Goal: Transaction & Acquisition: Purchase product/service

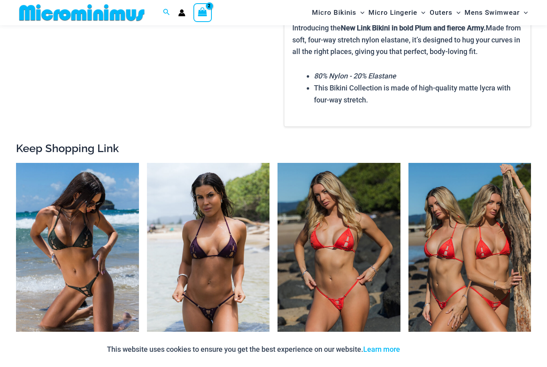
scroll to position [1122, 0]
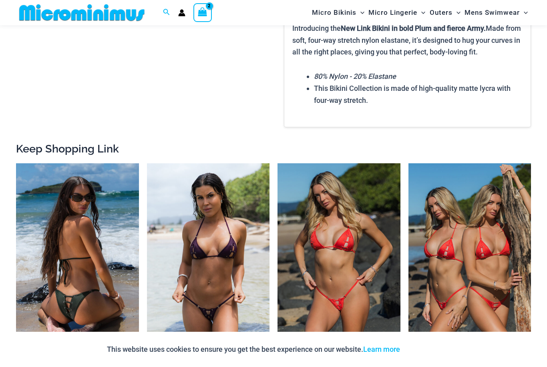
click at [91, 289] on img at bounding box center [77, 255] width 123 height 184
click at [102, 251] on img at bounding box center [77, 255] width 123 height 184
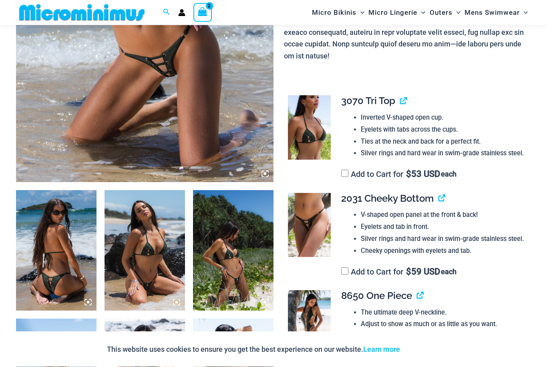
scroll to position [276, 0]
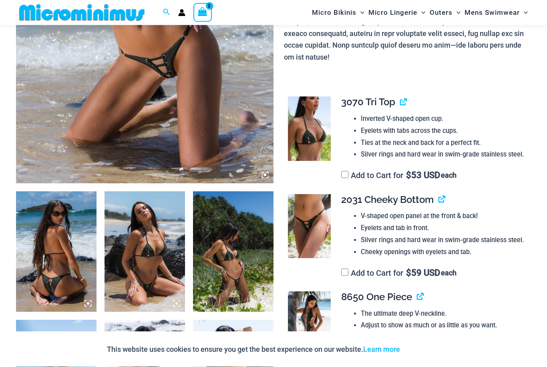
click at [366, 171] on label "Add to Cart for $ 53 USD each" at bounding box center [398, 176] width 115 height 10
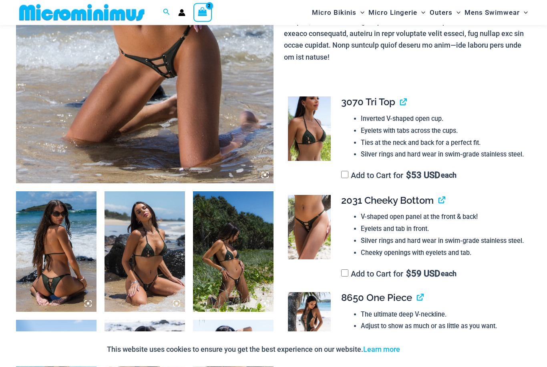
scroll to position [276, 0]
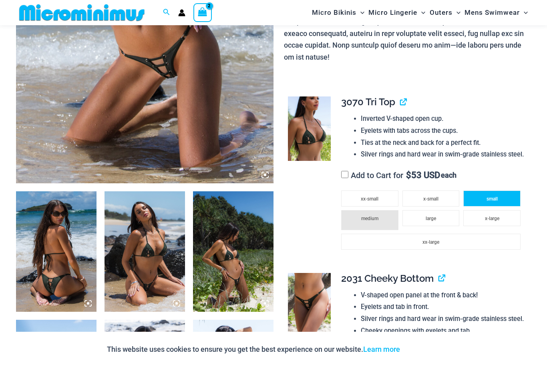
click at [499, 191] on li "small" at bounding box center [491, 199] width 57 height 16
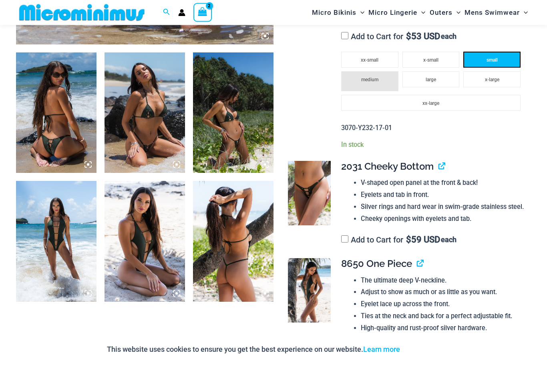
scroll to position [415, 0]
click at [405, 235] on label "Add to Cart for $ 59 USD each" at bounding box center [398, 240] width 115 height 10
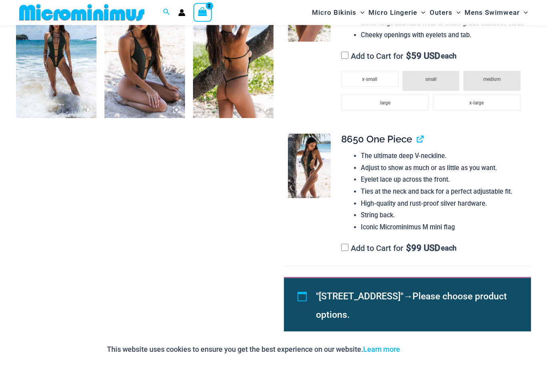
click at [395, 244] on label "Add to Cart for $ 99 USD each" at bounding box center [398, 249] width 115 height 10
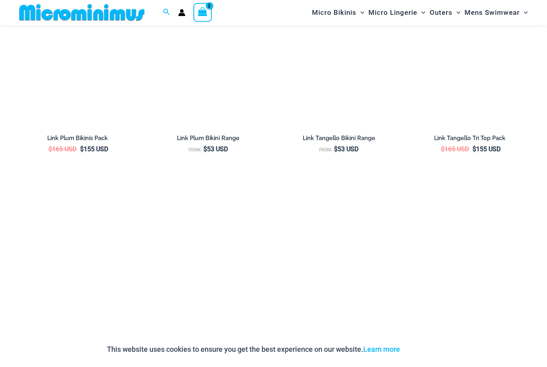
scroll to position [1410, 0]
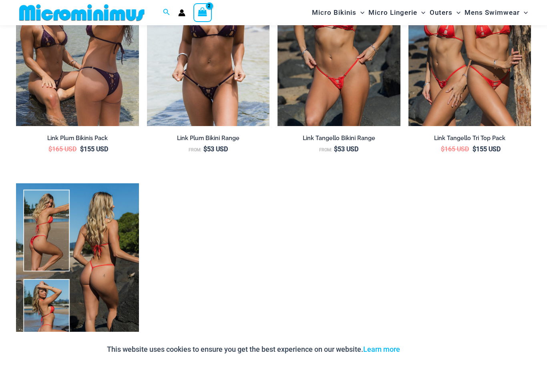
click at [71, 300] on img at bounding box center [77, 275] width 123 height 184
click at [93, 260] on img at bounding box center [77, 275] width 123 height 184
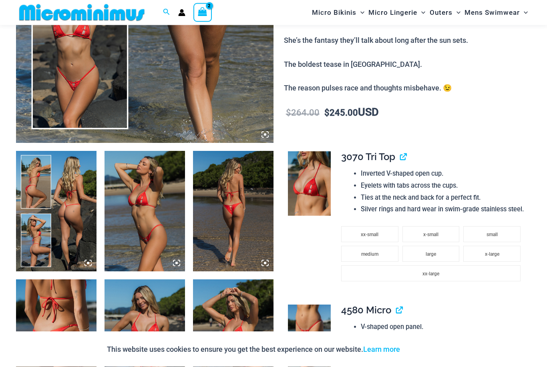
scroll to position [316, 0]
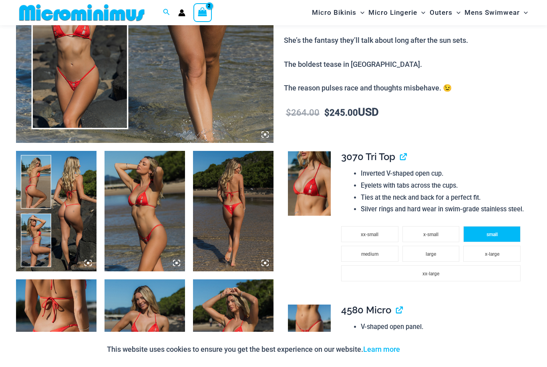
click at [499, 228] on li "small" at bounding box center [491, 234] width 57 height 16
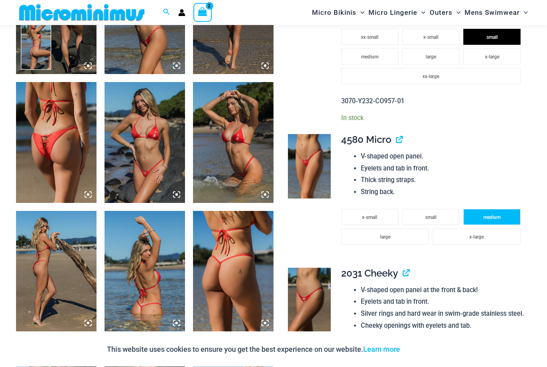
click at [506, 211] on li "medium" at bounding box center [491, 218] width 57 height 16
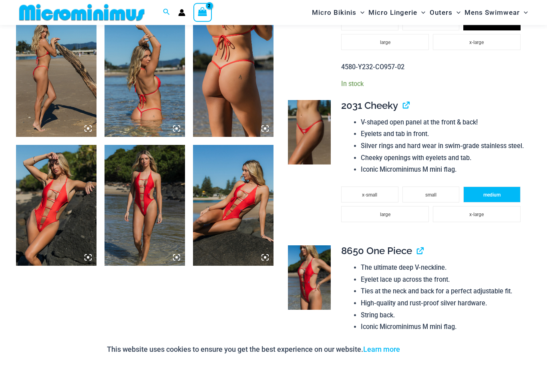
click at [502, 189] on li "medium" at bounding box center [491, 195] width 57 height 16
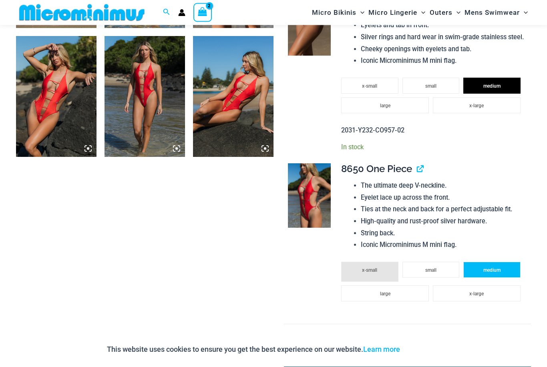
click at [508, 262] on li "medium" at bounding box center [491, 270] width 57 height 16
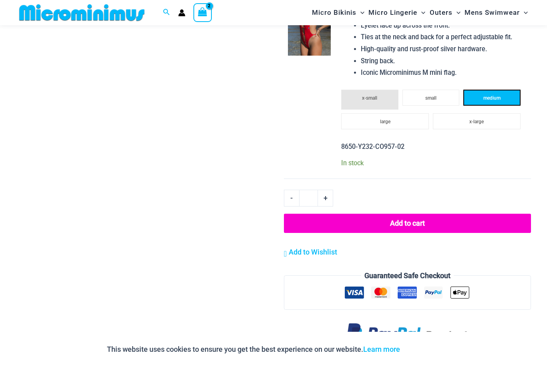
scroll to position [977, 0]
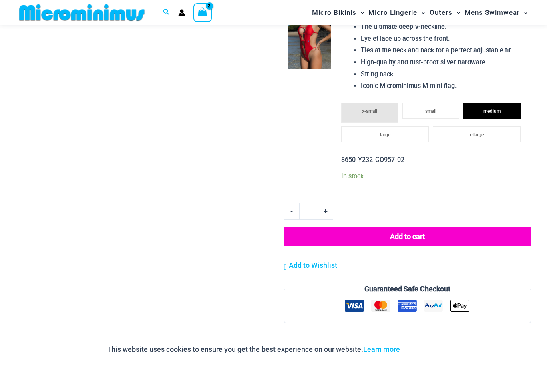
click at [428, 228] on button "Add to cart" at bounding box center [407, 236] width 247 height 19
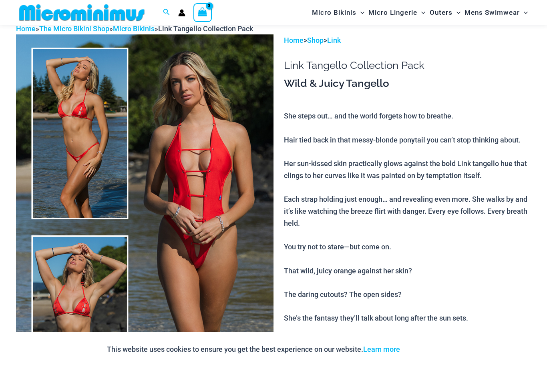
scroll to position [32, 0]
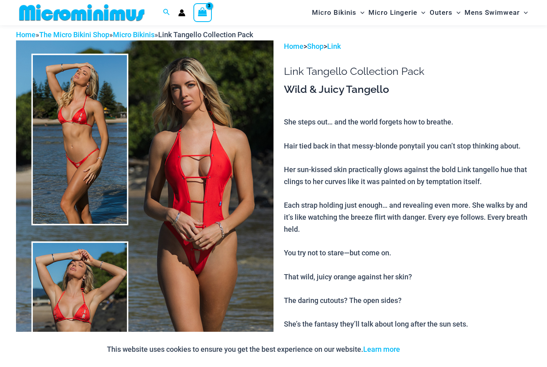
click at [208, 16] on icon "View Shopping Cart, 3 items" at bounding box center [202, 11] width 11 height 11
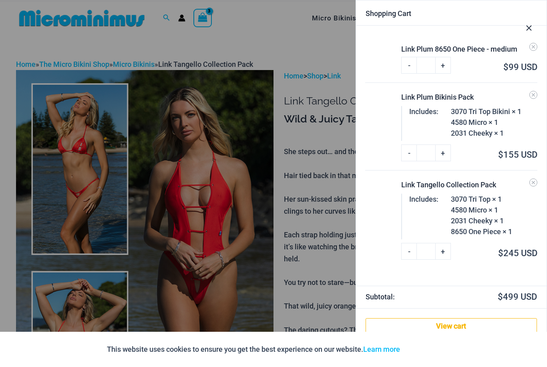
scroll to position [11, 0]
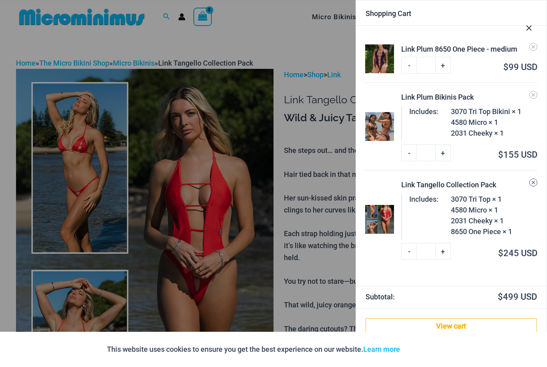
click at [531, 179] on link "Remove Link Tangello Collection Pack from cart" at bounding box center [534, 183] width 8 height 8
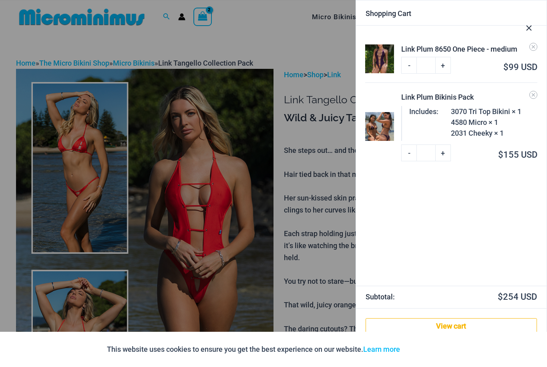
click at [217, 22] on div at bounding box center [273, 183] width 547 height 367
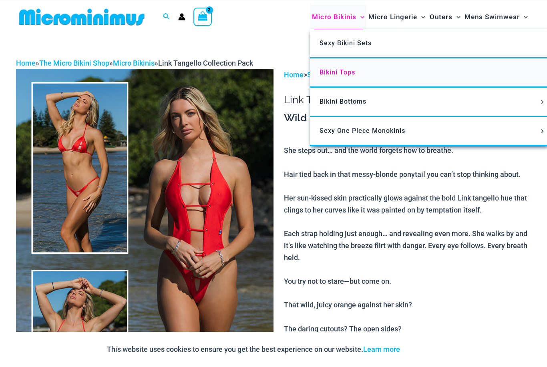
click at [343, 72] on span "Bikini Tops" at bounding box center [338, 73] width 36 height 8
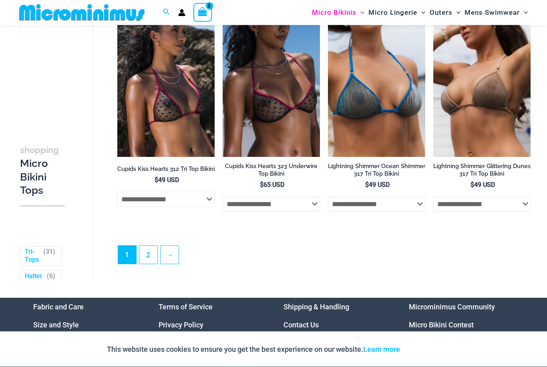
scroll to position [1907, 0]
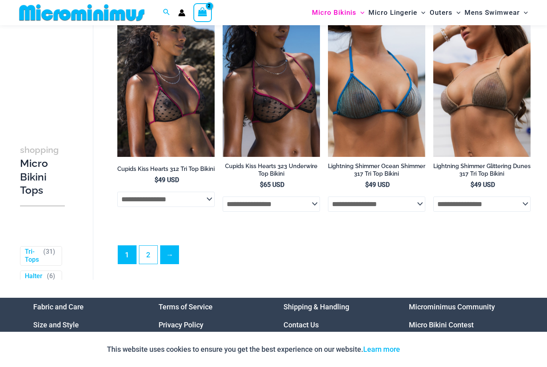
click at [177, 256] on link "→" at bounding box center [170, 255] width 18 height 18
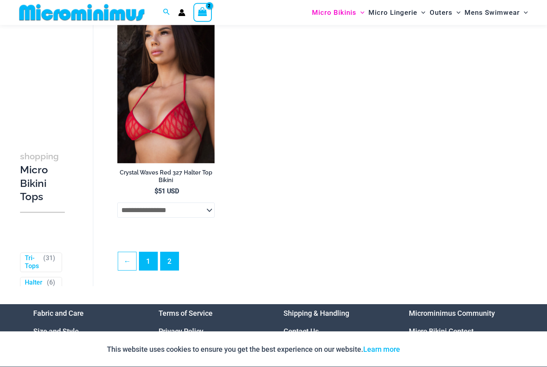
scroll to position [982, 0]
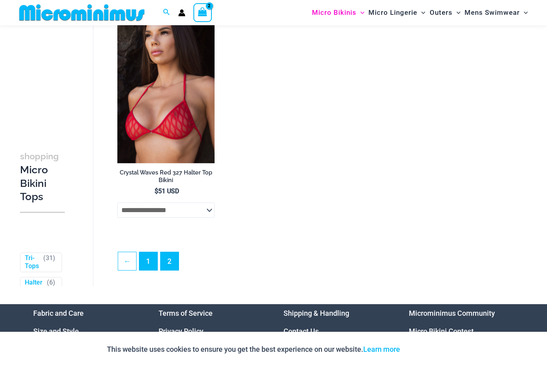
click at [153, 267] on link "1" at bounding box center [148, 261] width 18 height 18
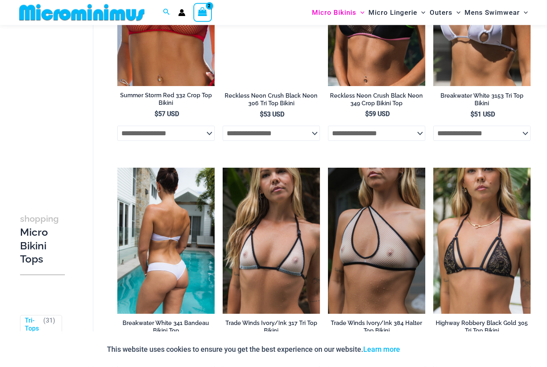
scroll to position [1068, 0]
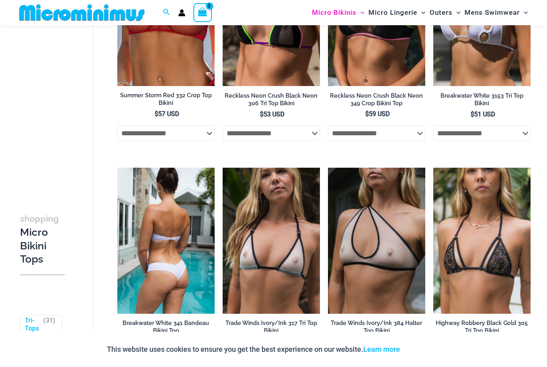
click at [185, 270] on img at bounding box center [165, 241] width 97 height 146
click at [189, 272] on img at bounding box center [165, 241] width 97 height 146
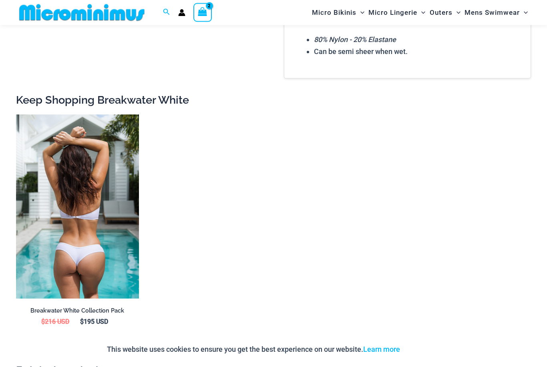
scroll to position [728, 0]
click at [104, 269] on img at bounding box center [77, 207] width 123 height 184
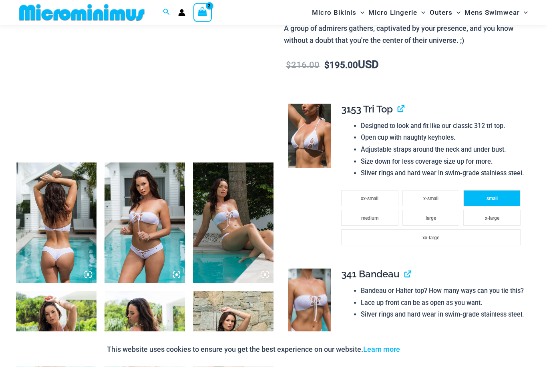
click at [508, 194] on li "small" at bounding box center [491, 199] width 57 height 16
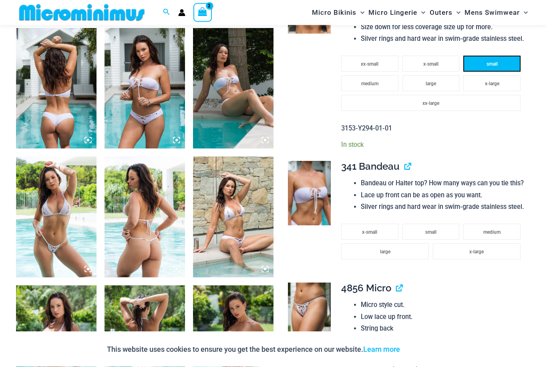
scroll to position [441, 0]
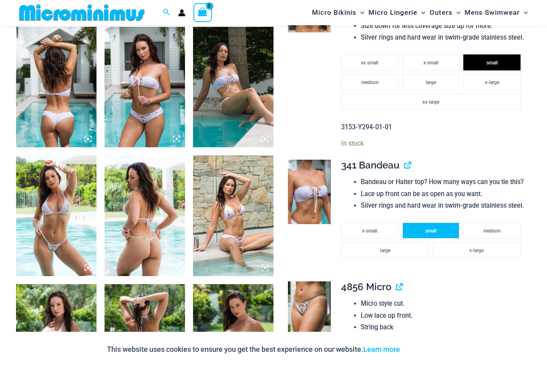
click at [450, 223] on li "small" at bounding box center [431, 231] width 57 height 16
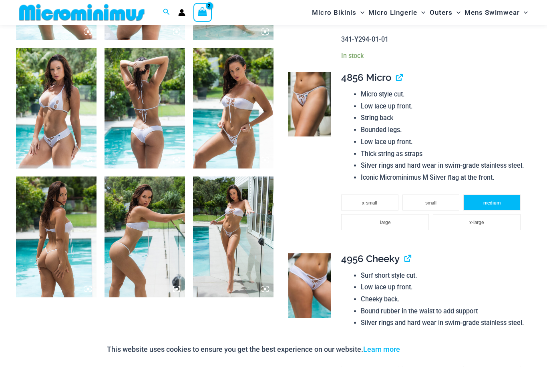
click at [509, 197] on li "medium" at bounding box center [491, 203] width 57 height 16
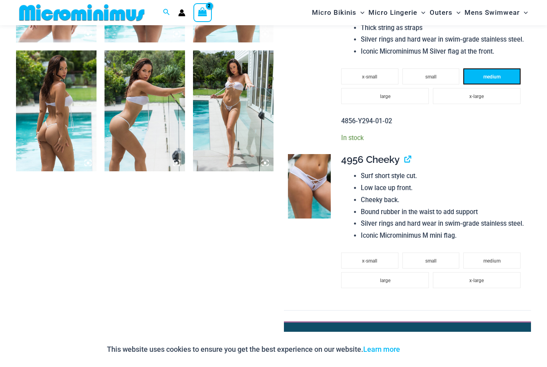
scroll to position [816, 0]
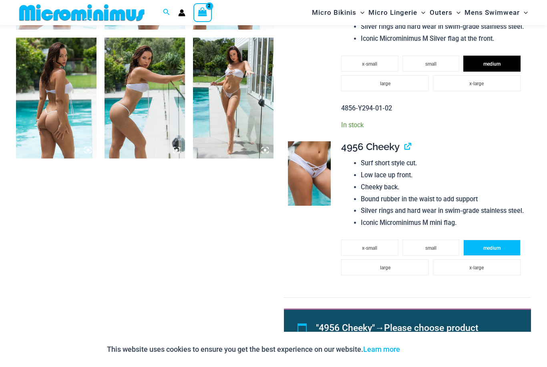
click at [502, 245] on li "medium" at bounding box center [491, 248] width 57 height 16
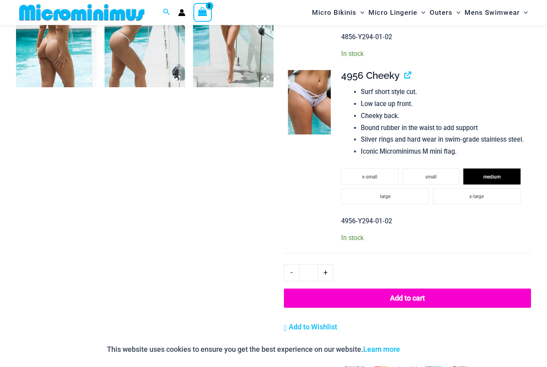
click at [430, 292] on button "Add to cart" at bounding box center [407, 298] width 247 height 19
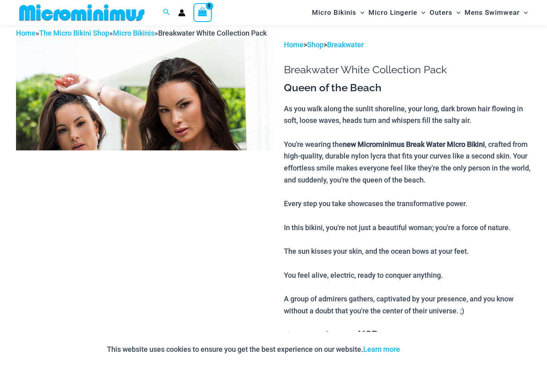
scroll to position [32, 0]
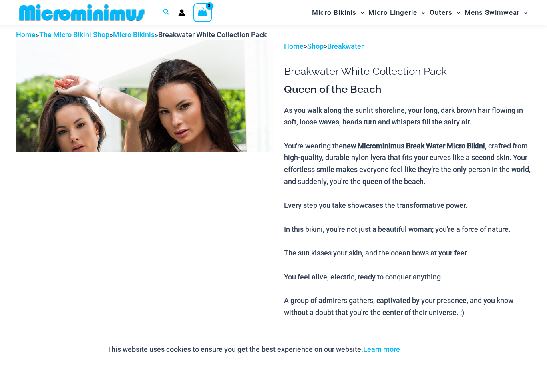
click at [209, 130] on img at bounding box center [145, 233] width 258 height 387
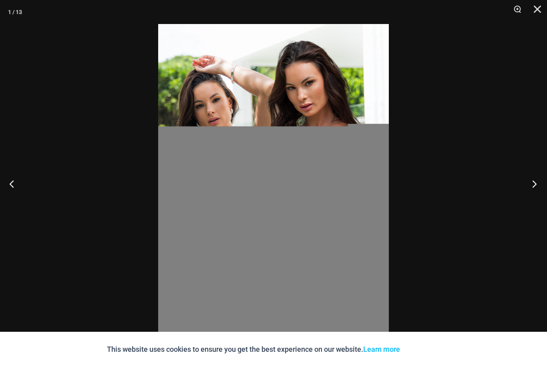
click at [535, 197] on button "Next" at bounding box center [532, 184] width 30 height 40
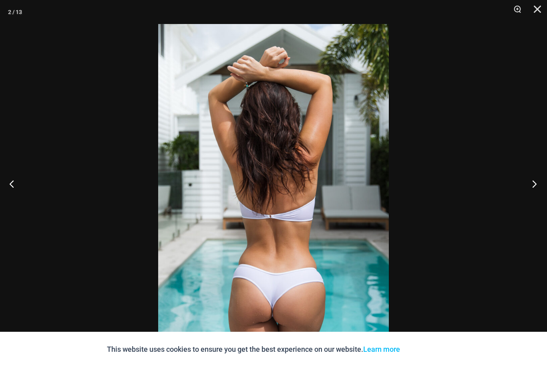
click at [530, 199] on button "Next" at bounding box center [532, 184] width 30 height 40
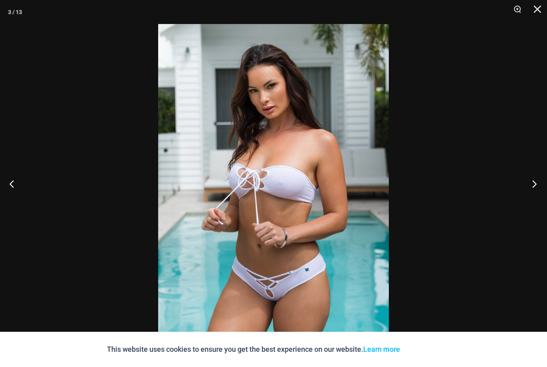
click at [529, 195] on button "Next" at bounding box center [532, 184] width 30 height 40
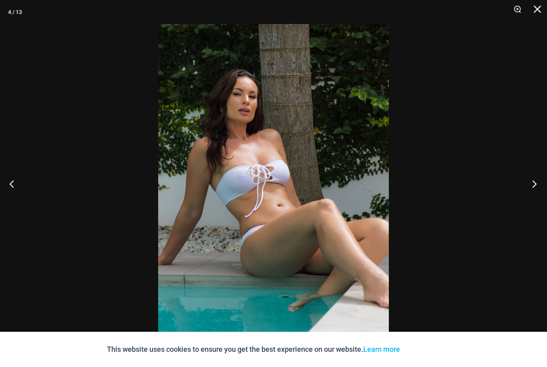
click at [530, 194] on button "Next" at bounding box center [532, 184] width 30 height 40
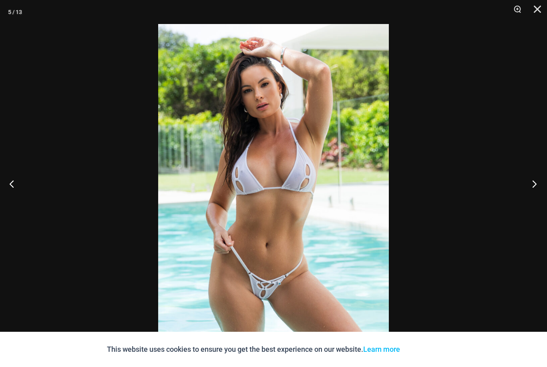
click at [526, 195] on button "Next" at bounding box center [532, 184] width 30 height 40
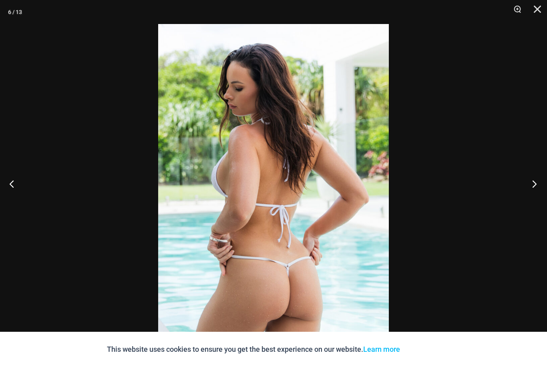
click at [531, 194] on button "Next" at bounding box center [532, 184] width 30 height 40
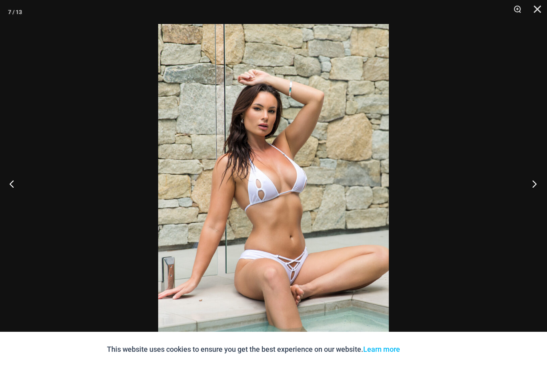
click at [532, 193] on button "Next" at bounding box center [532, 184] width 30 height 40
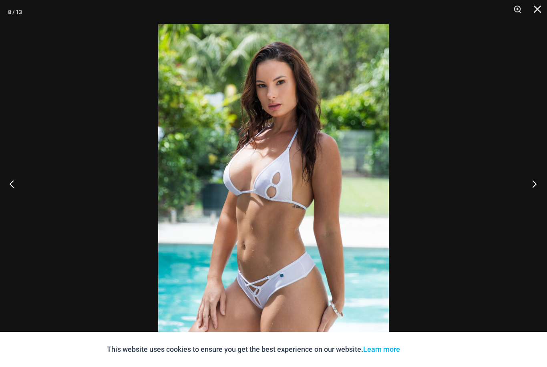
click at [532, 193] on button "Next" at bounding box center [532, 184] width 30 height 40
click at [531, 193] on button "Next" at bounding box center [532, 184] width 30 height 40
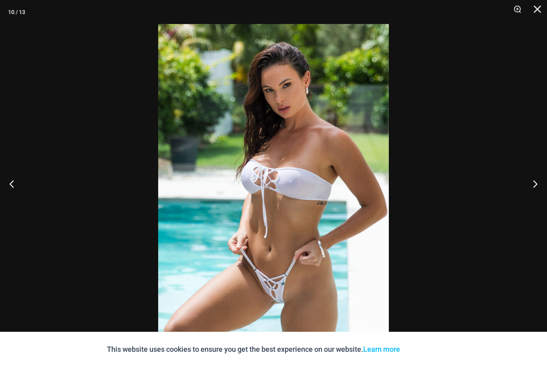
click at [454, 223] on div at bounding box center [273, 183] width 547 height 367
click at [532, 23] on button "Close" at bounding box center [535, 12] width 20 height 24
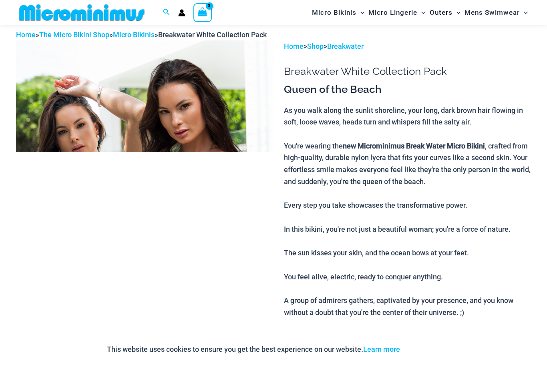
click at [538, 5] on div "Search for: Search Search Link Plum 8650 One Piece - medium Minus Quantity - Li…" at bounding box center [273, 12] width 547 height 25
click at [204, 12] on icon "View Shopping Cart, 3 items" at bounding box center [202, 11] width 9 height 9
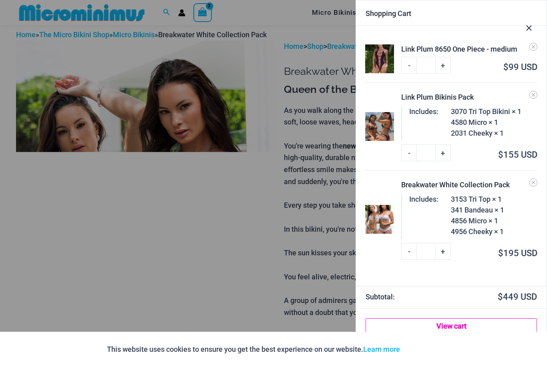
click at [461, 334] on link "View cart" at bounding box center [451, 326] width 171 height 16
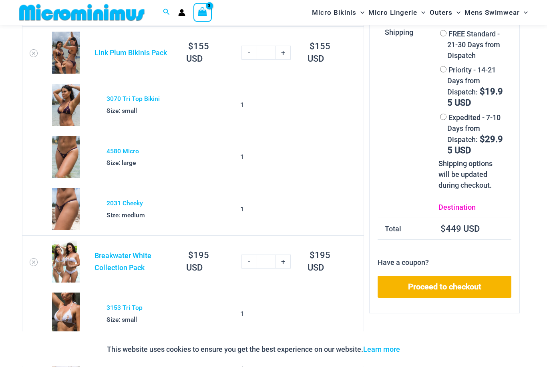
click at [449, 211] on link "Destination" at bounding box center [457, 208] width 37 height 8
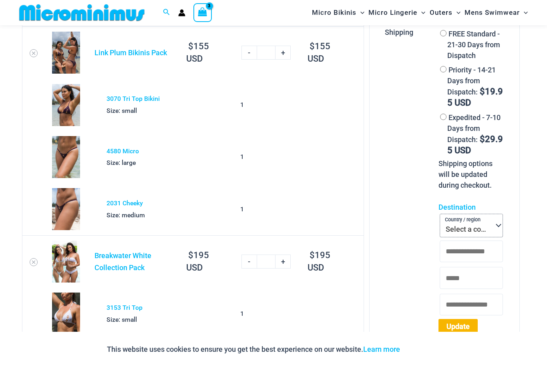
click at [482, 228] on span "Select a country / region…" at bounding box center [471, 230] width 51 height 10
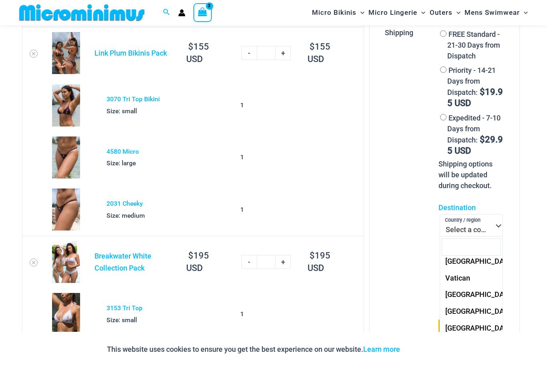
scroll to position [4036, 0]
select select "**"
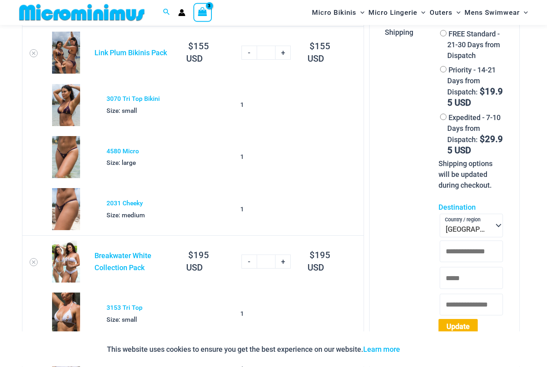
click at [484, 252] on input "County (optional)" at bounding box center [472, 252] width 64 height 22
type input "*******"
click at [480, 278] on input "Town / City *" at bounding box center [472, 279] width 64 height 22
type input "*******"
click at [467, 312] on input "Postcode *" at bounding box center [472, 305] width 64 height 22
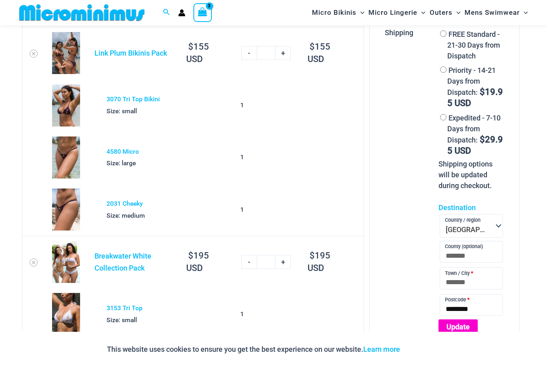
type input "********"
click at [459, 329] on button "Update" at bounding box center [458, 327] width 39 height 15
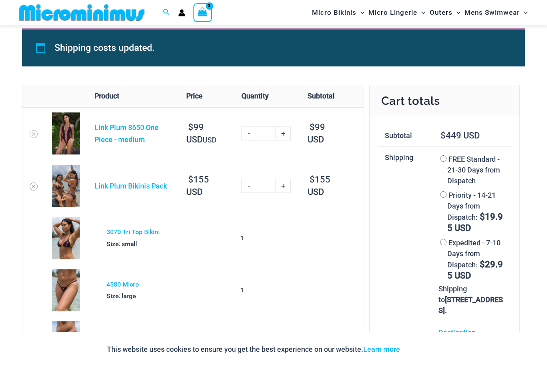
scroll to position [0, 0]
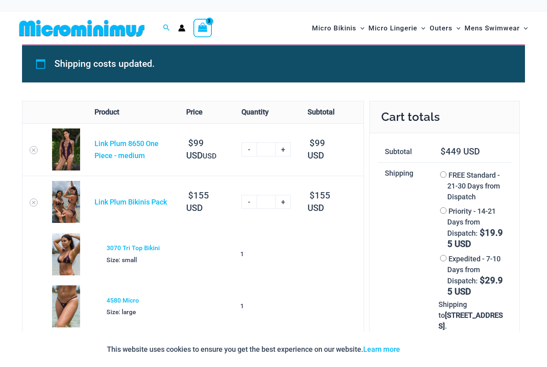
click at [177, 30] on div at bounding box center [181, 27] width 15 height 7
click at [179, 22] on div "Search for: Search Search" at bounding box center [136, 28] width 240 height 32
click at [184, 28] on icon "Account icon link" at bounding box center [181, 27] width 7 height 7
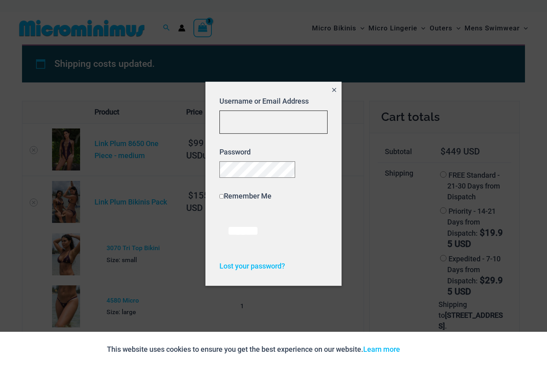
click at [304, 119] on input "Username or Email Address" at bounding box center [274, 123] width 108 height 24
type input "**********"
click at [247, 234] on input "******" at bounding box center [243, 231] width 47 height 34
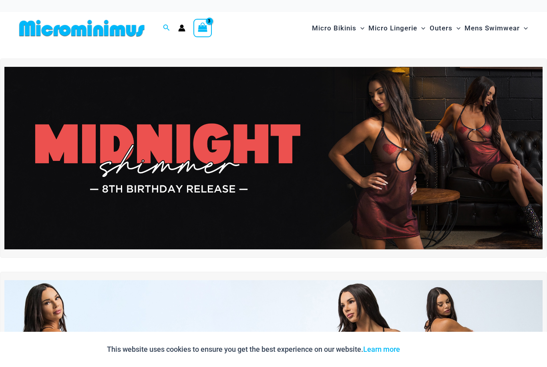
click at [181, 27] on circle "Account icon link" at bounding box center [182, 27] width 4 height 4
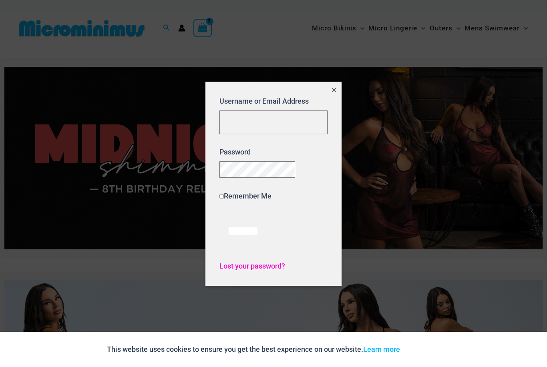
click at [248, 270] on span "Lost your password?" at bounding box center [253, 266] width 66 height 8
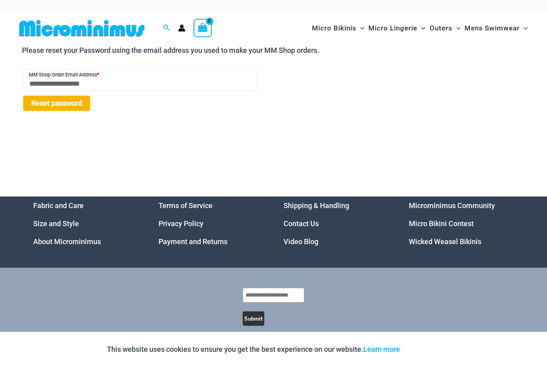
type input "**********"
click at [68, 104] on button "Reset password" at bounding box center [56, 103] width 67 height 15
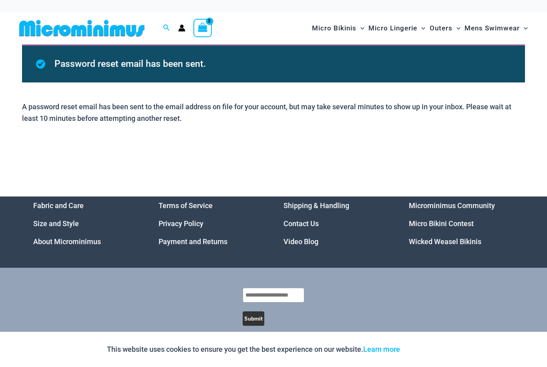
click at [182, 31] on icon "Account icon link" at bounding box center [182, 29] width 7 height 3
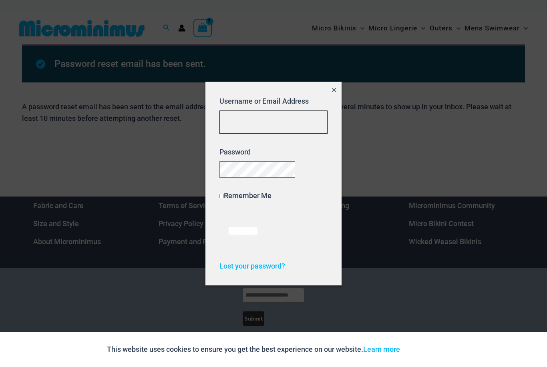
click at [297, 124] on input "Username or Email Address" at bounding box center [274, 123] width 108 height 24
type input "**********"
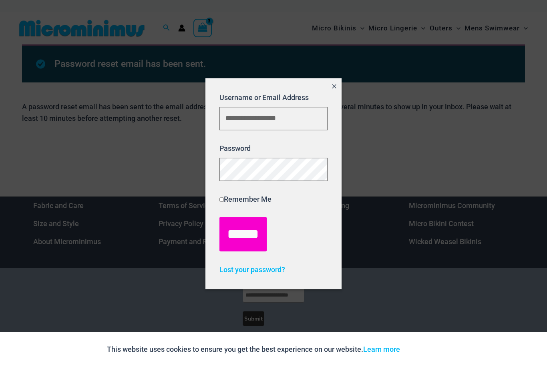
click at [253, 234] on input "******" at bounding box center [243, 235] width 47 height 34
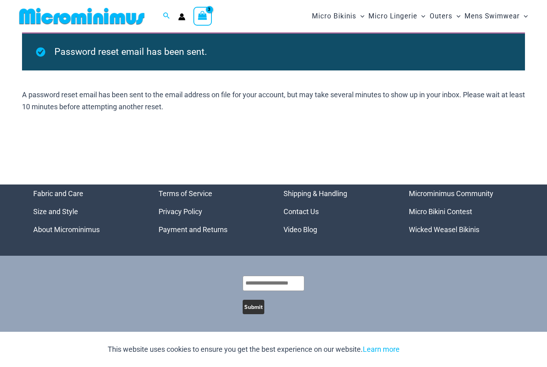
click at [201, 14] on icon "View Shopping Cart, 3 items" at bounding box center [202, 15] width 9 height 9
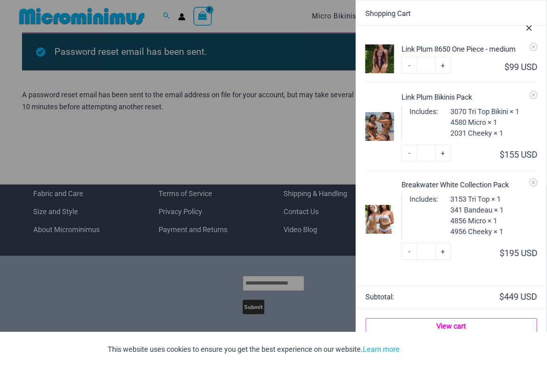
click at [468, 329] on link "View cart" at bounding box center [451, 326] width 171 height 16
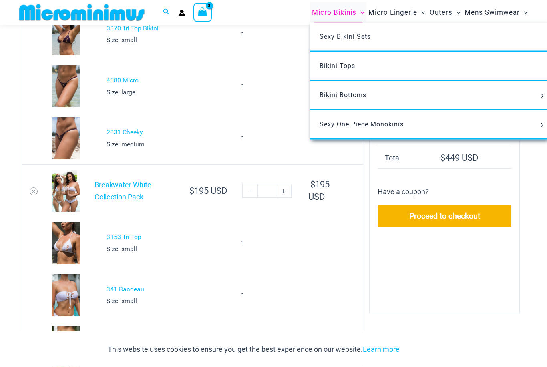
scroll to position [145, 0]
click at [354, 97] on span "Bikini Bottoms" at bounding box center [343, 95] width 47 height 8
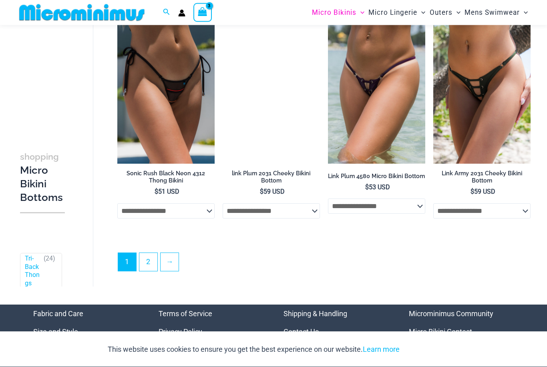
scroll to position [2023, 0]
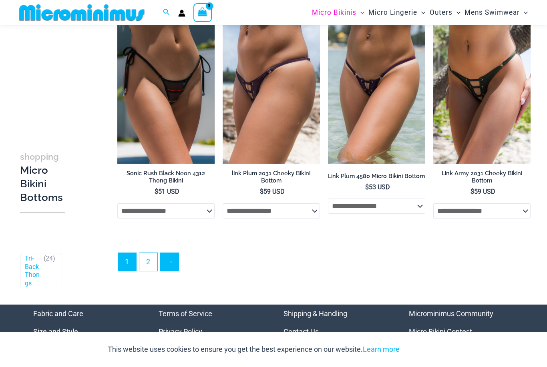
click at [174, 263] on link "→" at bounding box center [170, 262] width 18 height 18
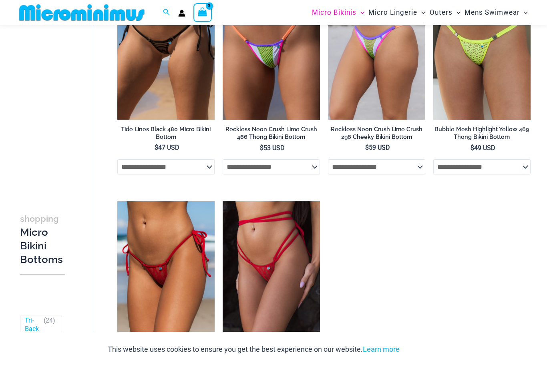
scroll to position [1013, 0]
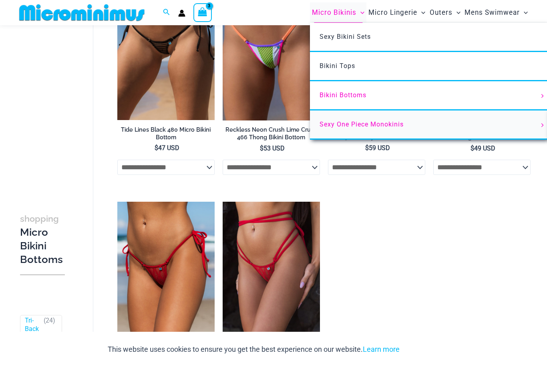
click at [375, 128] on link "Sexy One Piece Monokinis" at bounding box center [429, 125] width 238 height 29
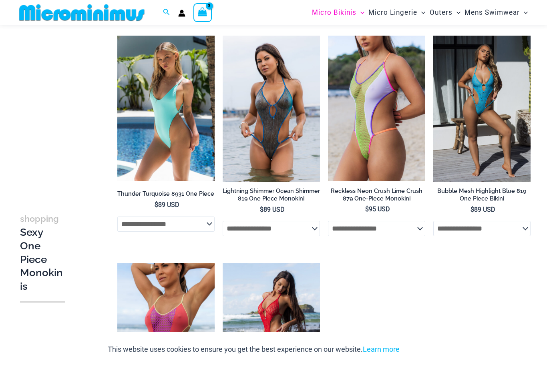
scroll to position [947, 0]
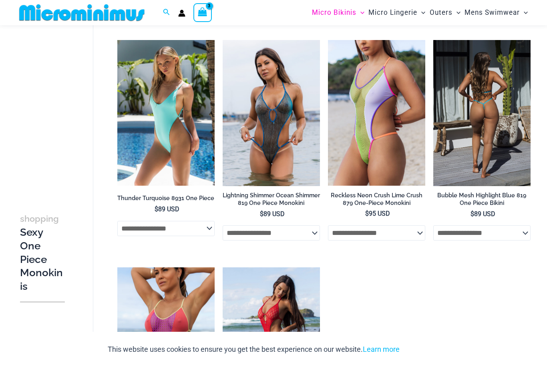
click at [510, 151] on img at bounding box center [481, 113] width 97 height 146
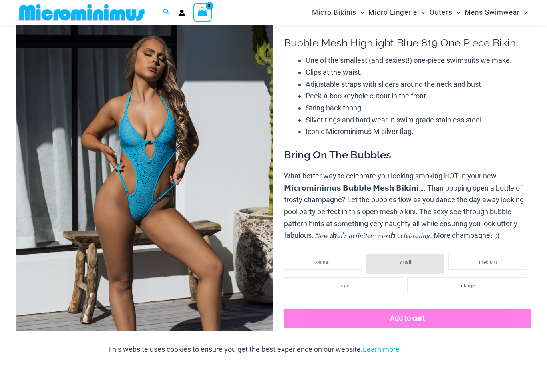
click at [232, 274] on img at bounding box center [145, 206] width 258 height 387
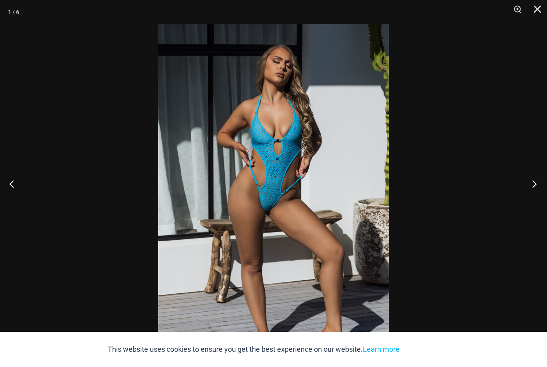
click at [531, 198] on button "Next" at bounding box center [532, 184] width 30 height 40
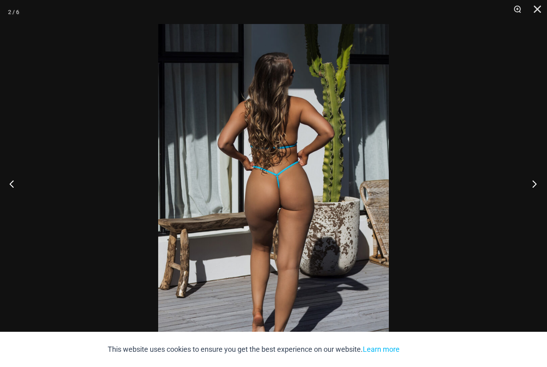
click at [535, 197] on button "Next" at bounding box center [532, 184] width 30 height 40
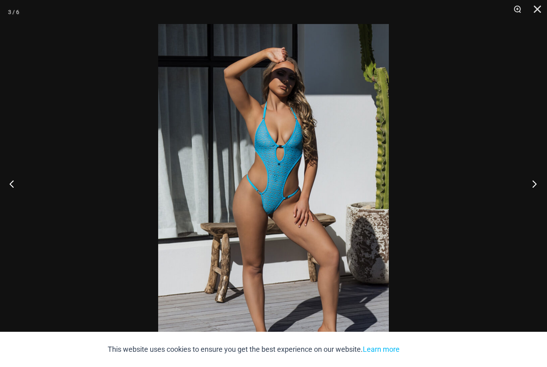
click at [536, 196] on button "Next" at bounding box center [532, 184] width 30 height 40
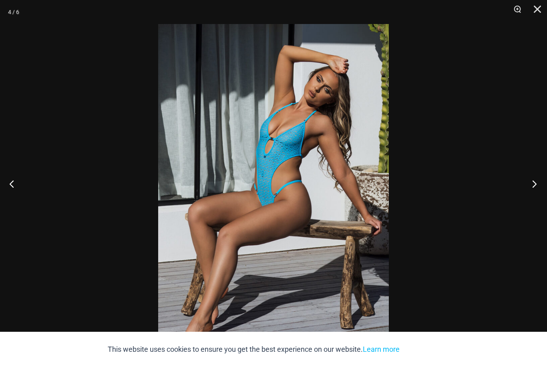
click at [536, 196] on button "Next" at bounding box center [532, 184] width 30 height 40
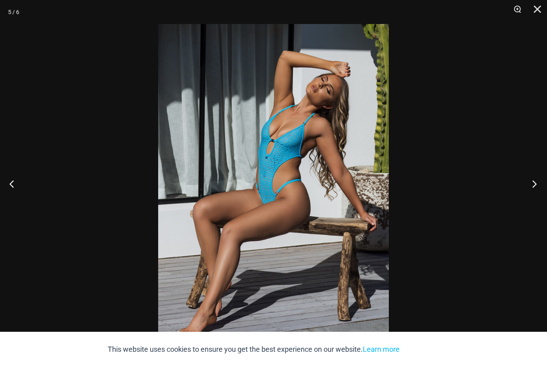
click at [536, 197] on button "Next" at bounding box center [532, 184] width 30 height 40
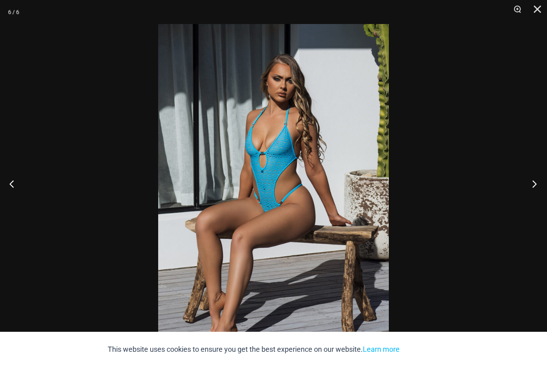
click at [536, 197] on button "Next" at bounding box center [532, 184] width 30 height 40
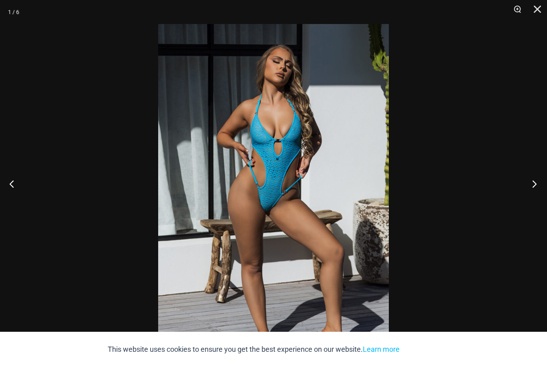
click at [536, 203] on button "Next" at bounding box center [532, 184] width 30 height 40
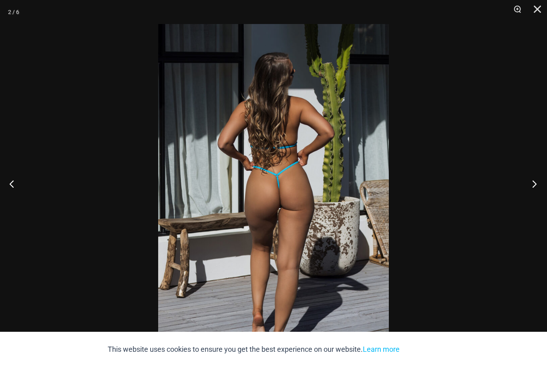
click at [536, 201] on button "Next" at bounding box center [532, 184] width 30 height 40
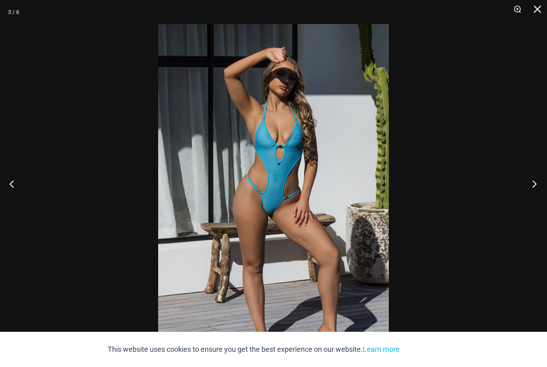
click at [536, 201] on button "Next" at bounding box center [532, 184] width 30 height 40
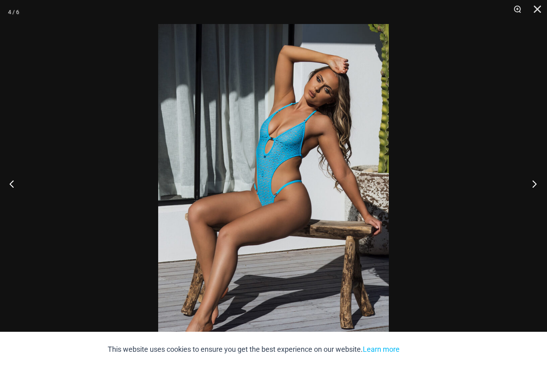
click at [536, 200] on button "Next" at bounding box center [532, 184] width 30 height 40
click at [535, 200] on button "Next" at bounding box center [532, 184] width 30 height 40
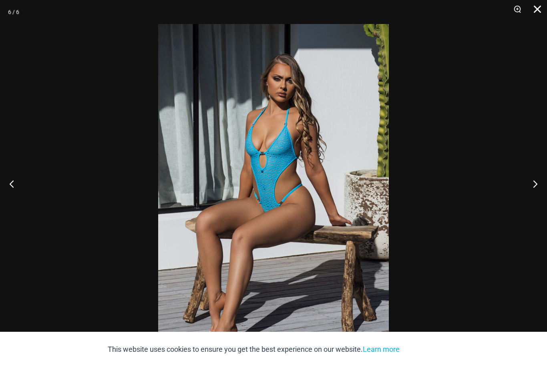
click at [541, 10] on button "Close" at bounding box center [535, 12] width 20 height 24
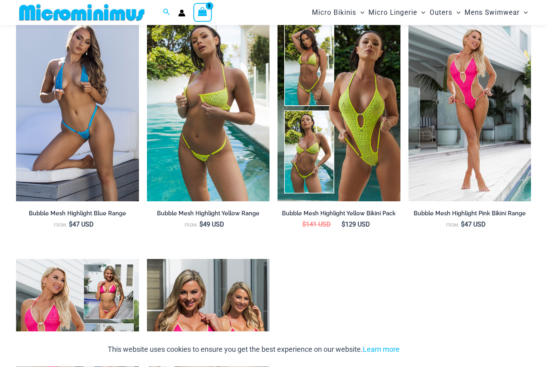
scroll to position [721, 0]
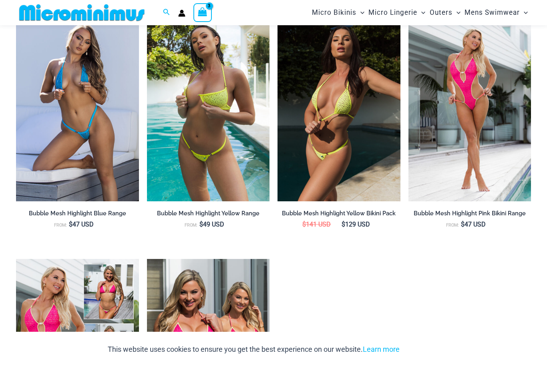
click at [377, 178] on img at bounding box center [339, 109] width 123 height 184
click at [371, 192] on img at bounding box center [339, 109] width 123 height 184
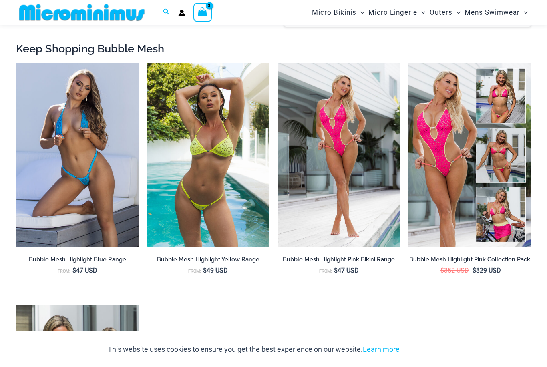
scroll to position [778, 0]
click at [210, 205] on img at bounding box center [208, 155] width 123 height 184
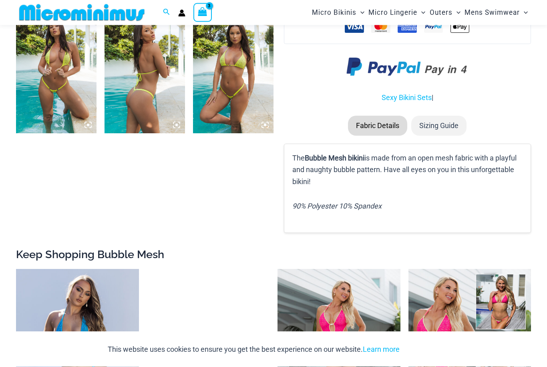
scroll to position [617, 0]
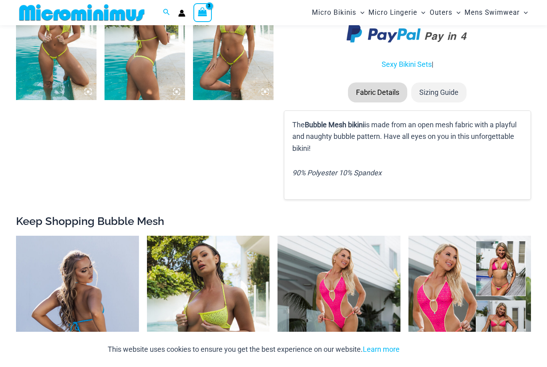
click at [66, 254] on img at bounding box center [77, 328] width 123 height 184
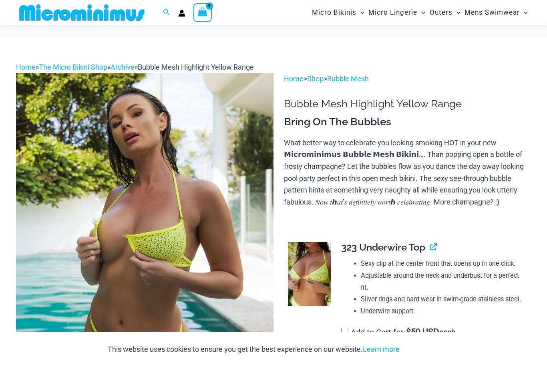
scroll to position [837, 0]
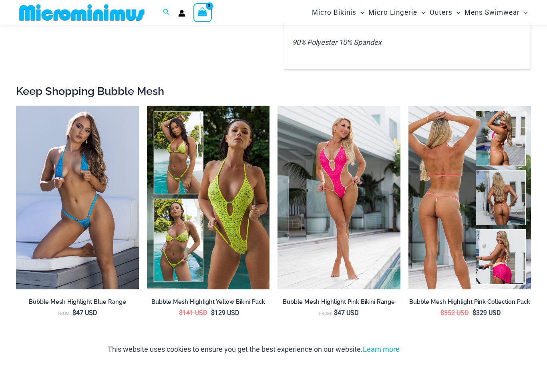
click at [451, 215] on img at bounding box center [470, 198] width 123 height 184
click at [455, 242] on img at bounding box center [470, 198] width 123 height 184
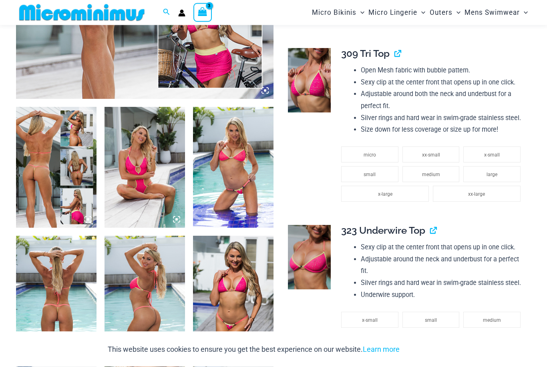
scroll to position [324, 0]
click at [384, 169] on li "small" at bounding box center [369, 174] width 57 height 16
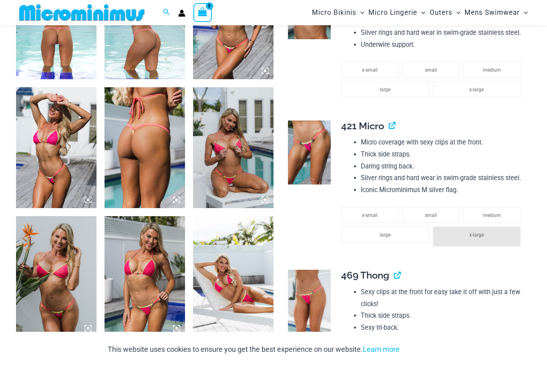
scroll to position [604, 0]
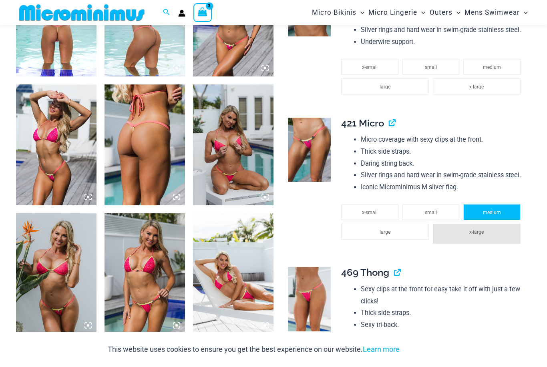
click at [488, 210] on span "medium" at bounding box center [492, 213] width 18 height 6
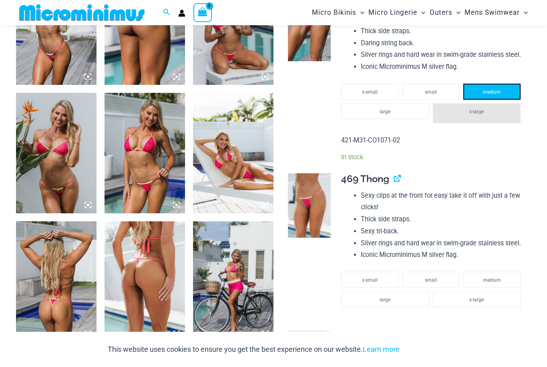
scroll to position [727, 0]
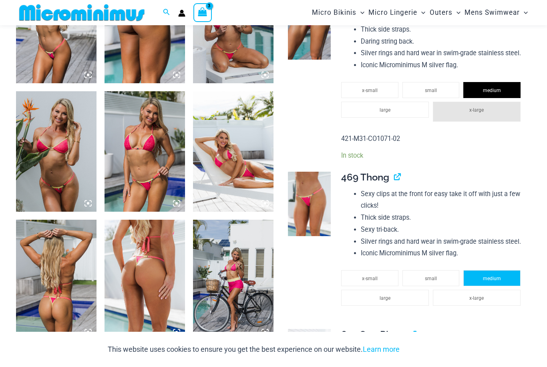
click at [480, 273] on li "medium" at bounding box center [491, 278] width 57 height 16
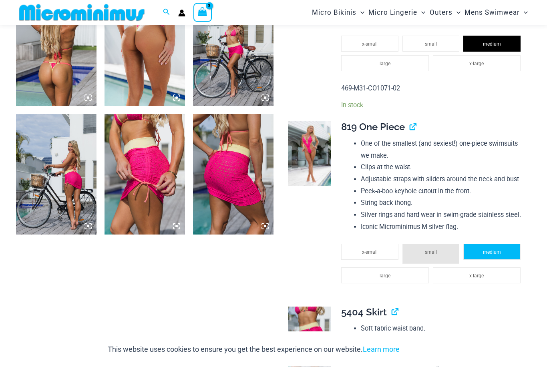
click at [504, 244] on li "medium" at bounding box center [491, 252] width 57 height 16
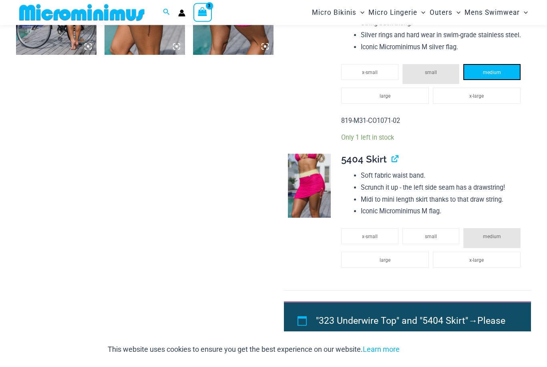
scroll to position [1140, 0]
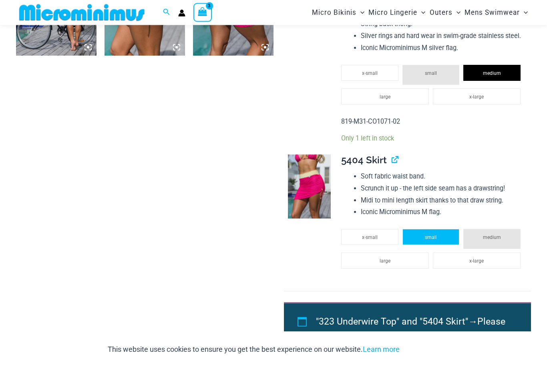
click at [444, 234] on li "small" at bounding box center [431, 238] width 57 height 16
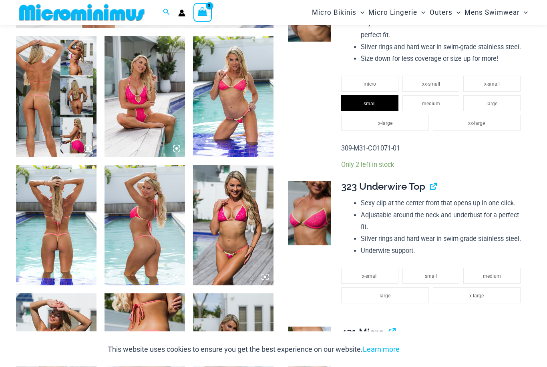
scroll to position [395, 0]
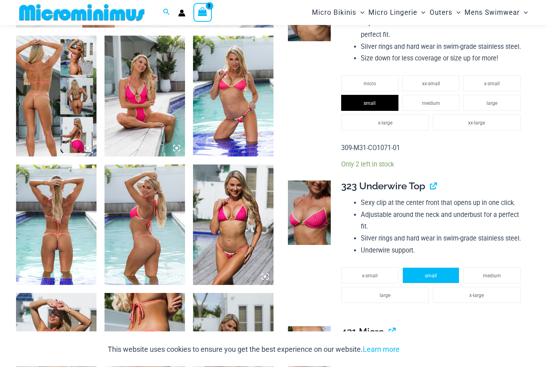
click at [437, 270] on li "small" at bounding box center [431, 276] width 57 height 16
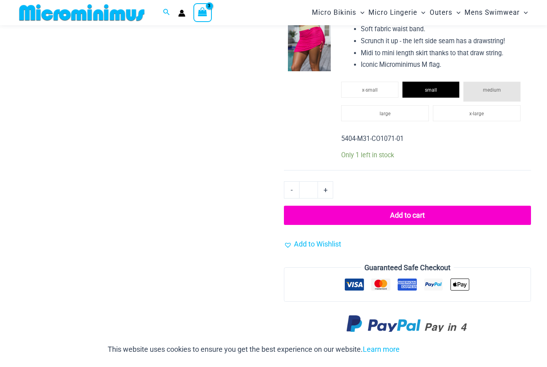
scroll to position [1314, 0]
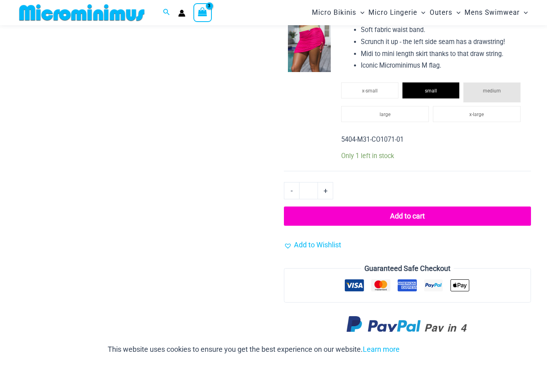
click at [436, 208] on button "Add to cart" at bounding box center [407, 216] width 247 height 19
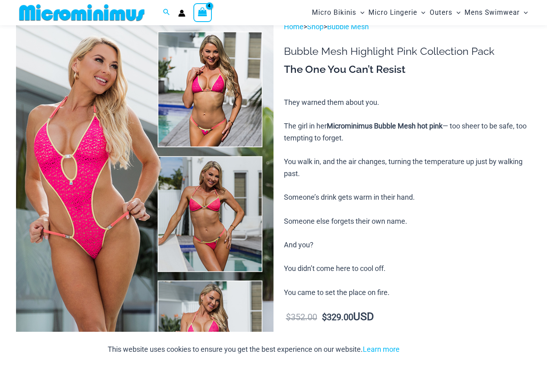
scroll to position [17, 0]
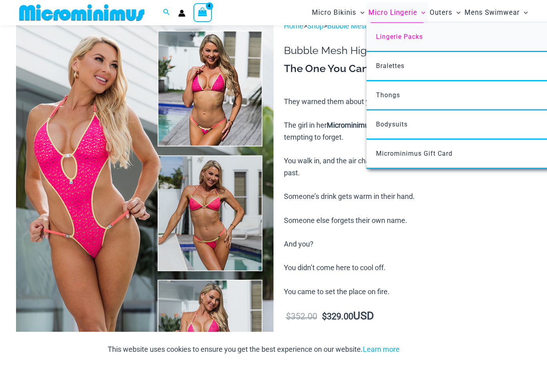
click at [412, 39] on span "Lingerie Packs" at bounding box center [399, 37] width 47 height 8
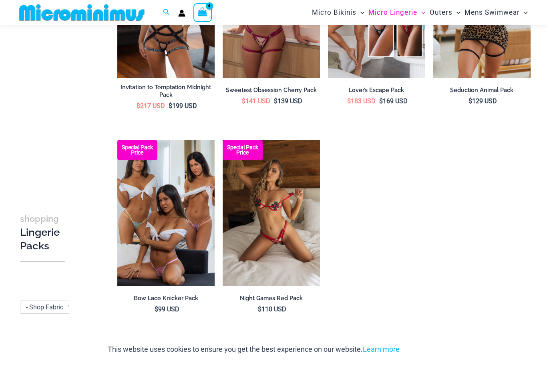
scroll to position [760, 0]
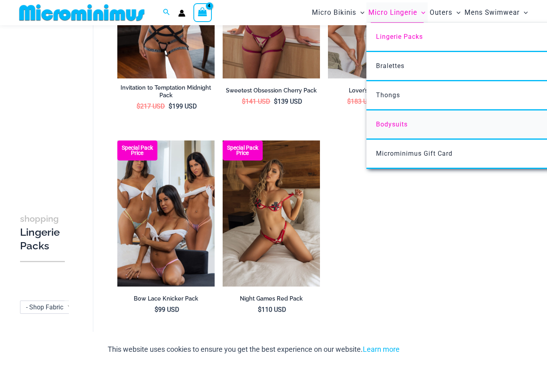
click at [395, 127] on span "Bodysuits" at bounding box center [392, 125] width 32 height 8
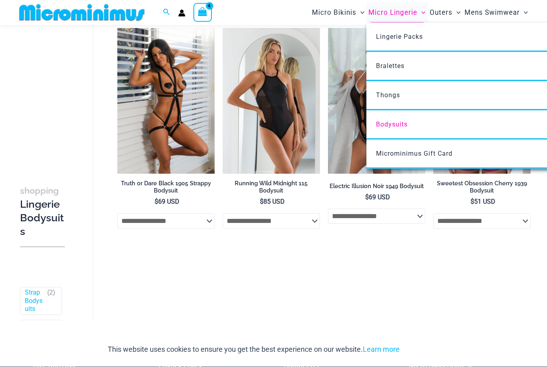
scroll to position [49, 0]
click at [395, 64] on span "Bralettes" at bounding box center [390, 66] width 28 height 8
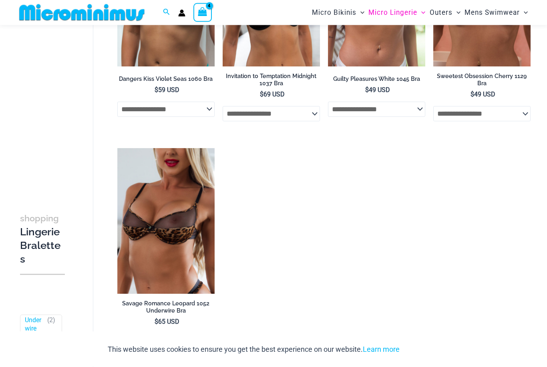
scroll to position [382, 0]
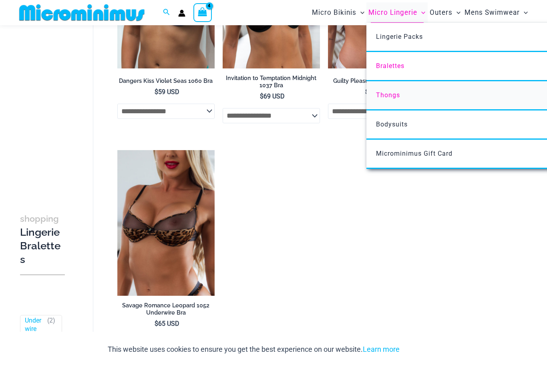
click at [398, 94] on span "Thongs" at bounding box center [388, 95] width 24 height 8
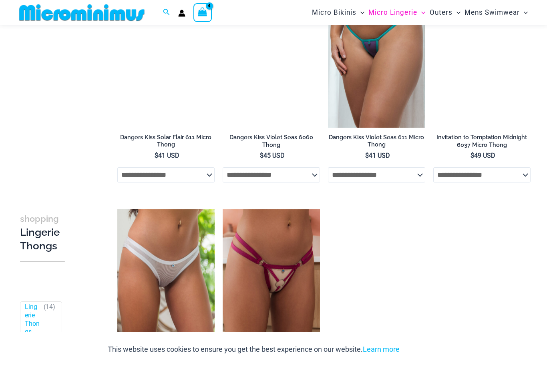
scroll to position [547, 0]
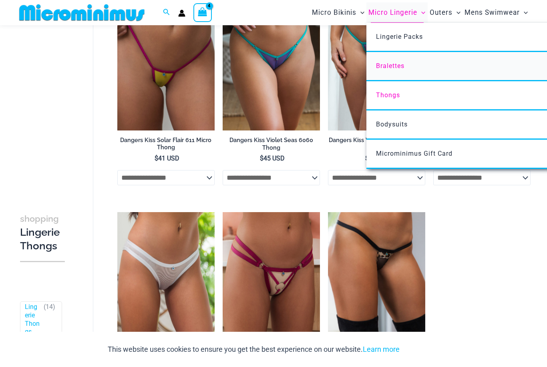
click at [399, 65] on span "Bralettes" at bounding box center [390, 66] width 28 height 8
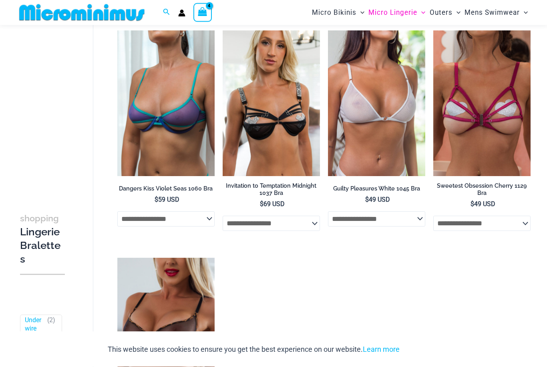
scroll to position [274, 0]
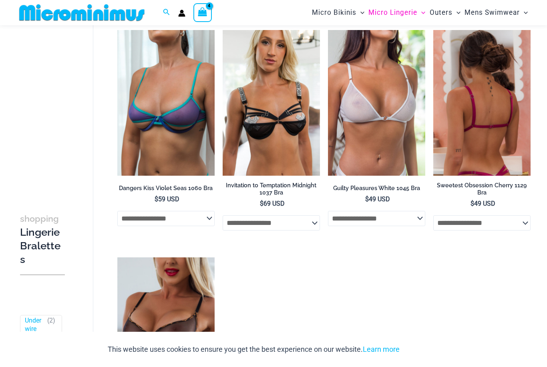
click at [501, 135] on img at bounding box center [481, 103] width 97 height 146
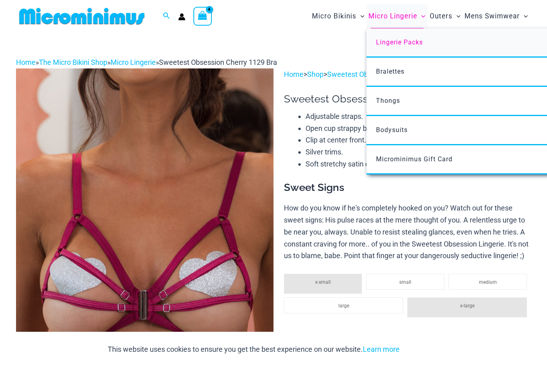
click at [401, 43] on span "Lingerie Packs" at bounding box center [399, 42] width 47 height 8
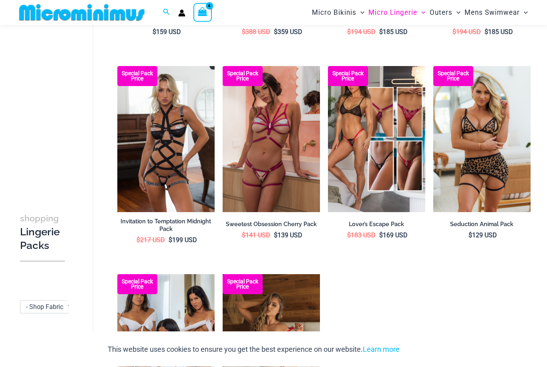
scroll to position [625, 0]
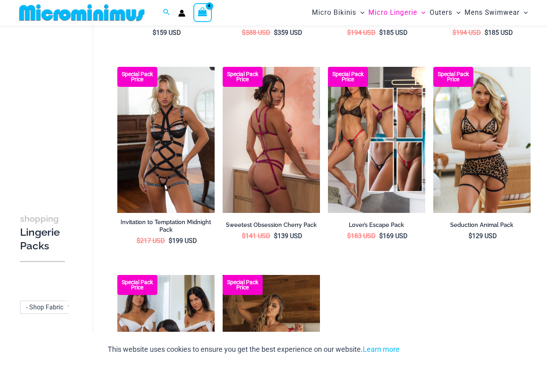
click at [282, 154] on img at bounding box center [271, 140] width 97 height 146
click at [288, 128] on img at bounding box center [271, 140] width 97 height 146
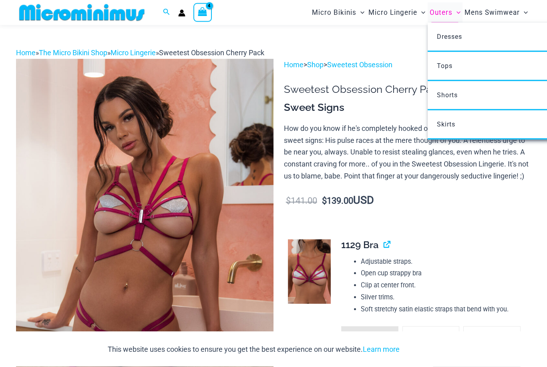
scroll to position [2, 0]
click at [453, 33] on span "Dresses" at bounding box center [449, 37] width 25 height 8
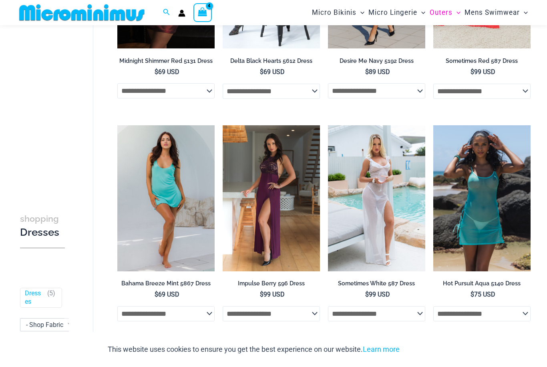
scroll to position [175, 0]
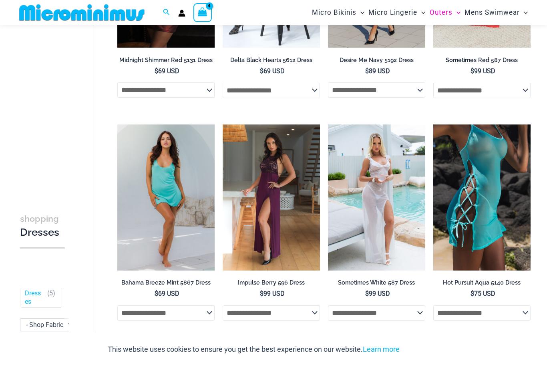
click at [486, 224] on img at bounding box center [481, 198] width 97 height 146
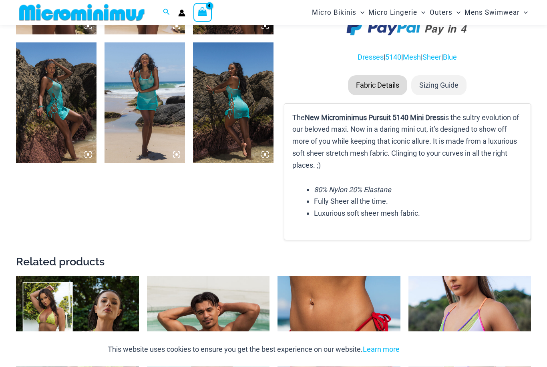
scroll to position [542, 0]
click at [467, 81] on li "Sizing Guide" at bounding box center [438, 85] width 55 height 20
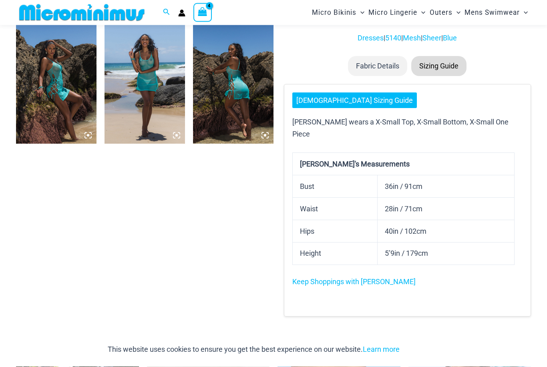
scroll to position [533, 0]
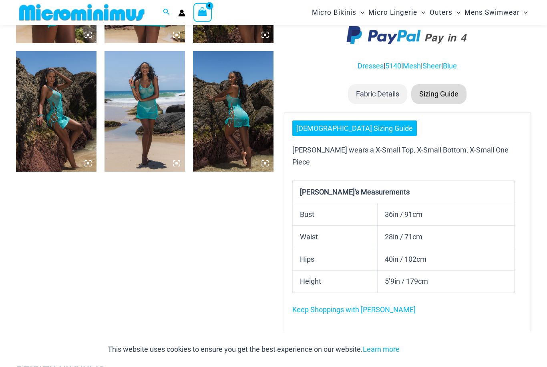
click at [357, 124] on link "[DEMOGRAPHIC_DATA] Sizing Guide" at bounding box center [354, 129] width 125 height 16
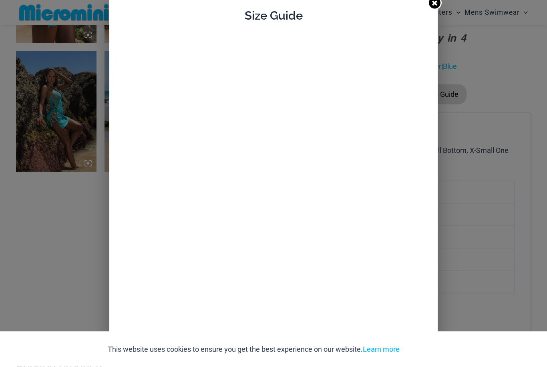
scroll to position [533, 0]
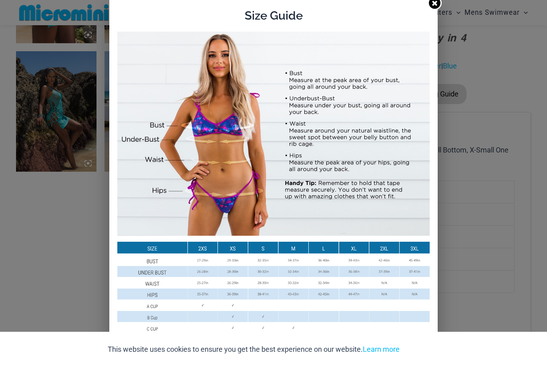
click at [485, 163] on div "Size Guide Size Guide Inches Size Guide Centimeters" at bounding box center [273, 183] width 547 height 367
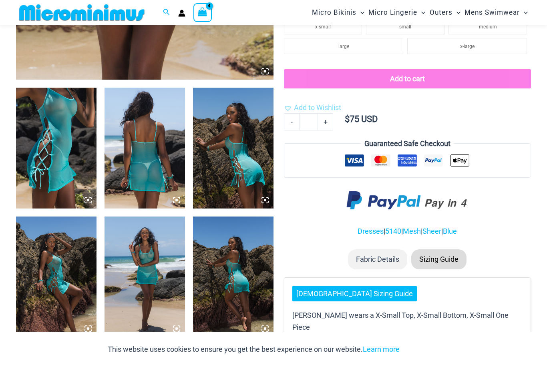
scroll to position [364, 0]
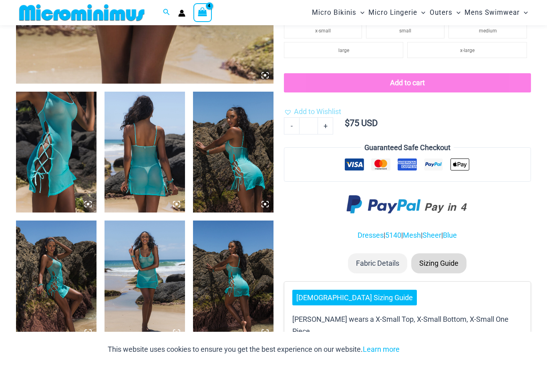
click at [326, 292] on link "[DEMOGRAPHIC_DATA] Sizing Guide" at bounding box center [354, 298] width 125 height 16
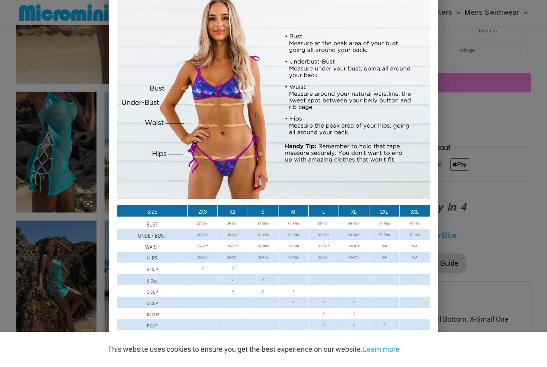
scroll to position [72, 0]
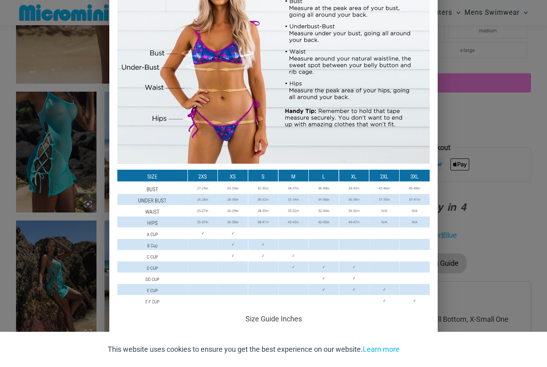
click at [502, 149] on div "Size Guide Size Guide Inches Size Guide Centimeters" at bounding box center [273, 183] width 547 height 367
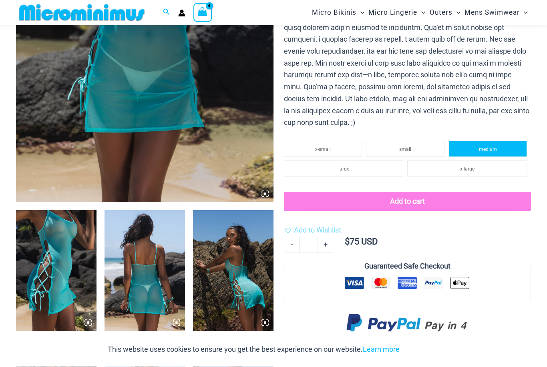
click at [492, 141] on li "medium" at bounding box center [488, 149] width 79 height 16
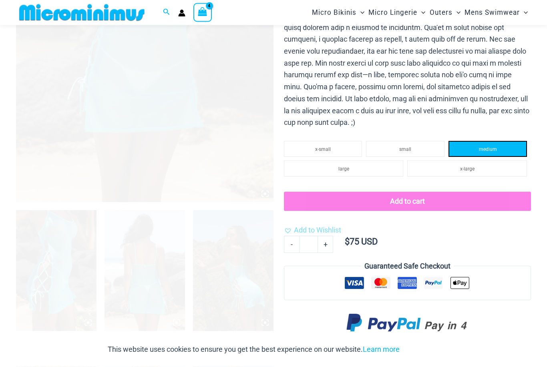
scroll to position [245, 0]
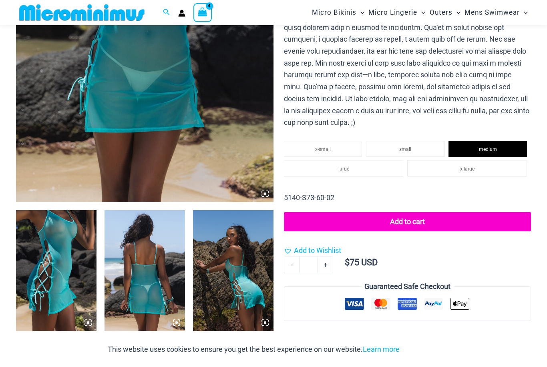
click at [407, 213] on button "Add to cart" at bounding box center [407, 221] width 247 height 19
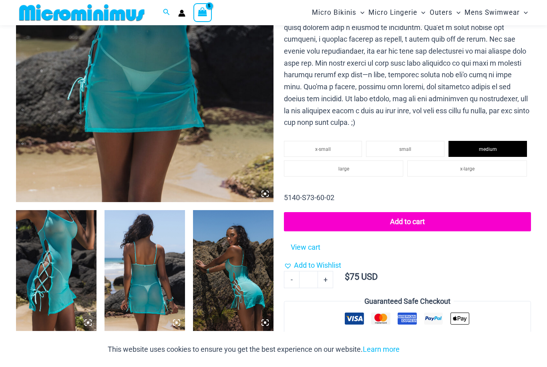
click at [186, 163] on img at bounding box center [145, 9] width 258 height 387
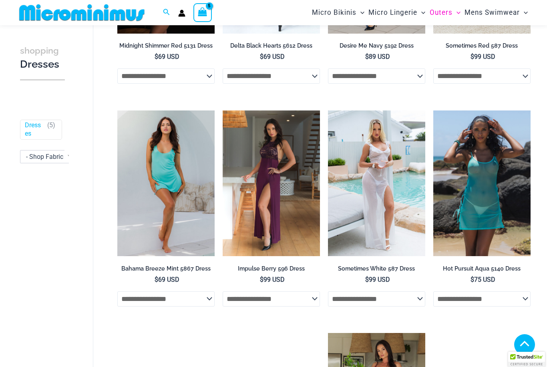
scroll to position [201, 0]
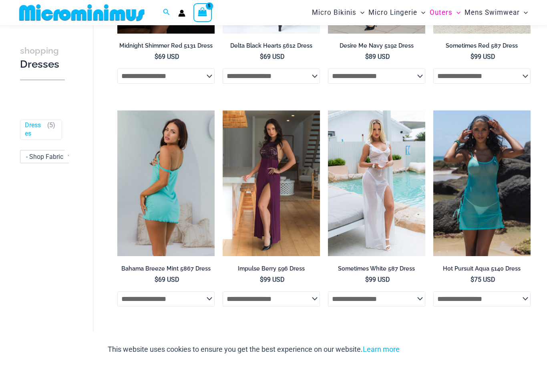
click at [171, 171] on img at bounding box center [165, 184] width 97 height 146
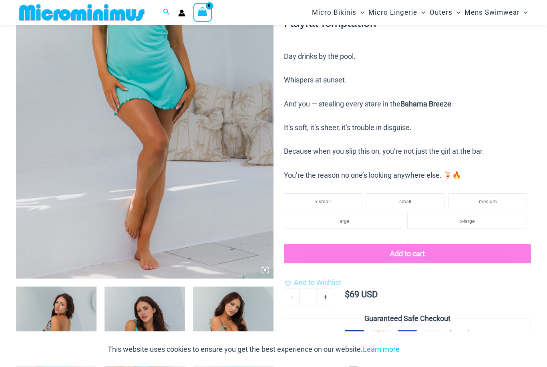
scroll to position [169, 0]
click at [480, 193] on li "medium" at bounding box center [488, 201] width 79 height 16
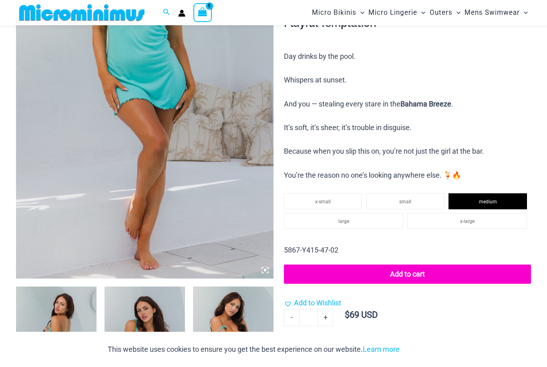
click at [402, 270] on button "Add to cart" at bounding box center [407, 274] width 247 height 19
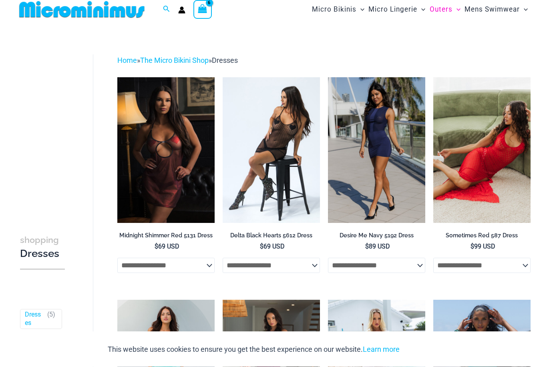
scroll to position [7, 0]
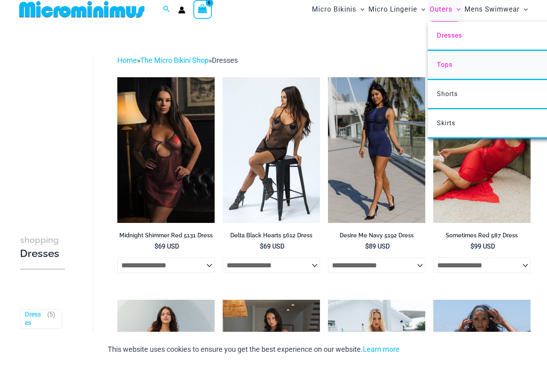
click at [451, 66] on span "Tops" at bounding box center [445, 65] width 16 height 8
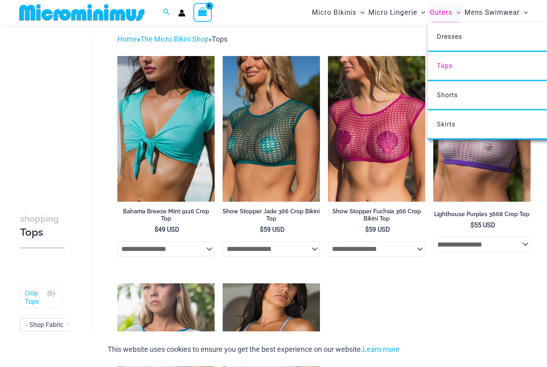
scroll to position [21, 0]
click at [457, 97] on span "Shorts" at bounding box center [447, 95] width 21 height 8
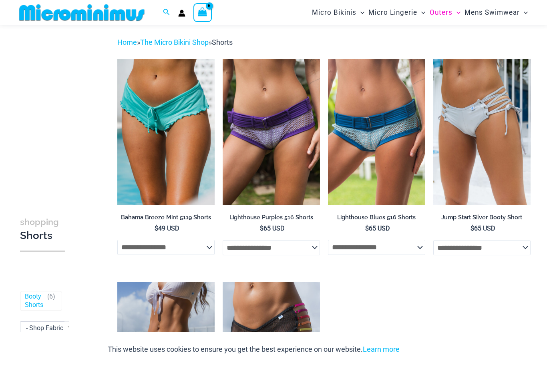
scroll to position [15, 0]
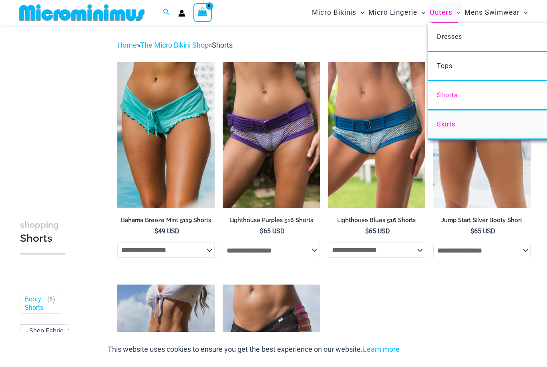
click at [447, 121] on span "Skirts" at bounding box center [446, 125] width 18 height 8
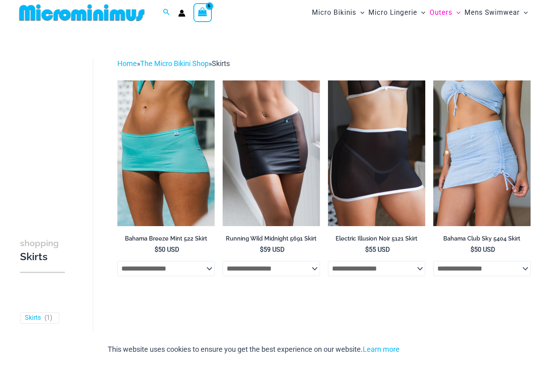
scroll to position [1, 0]
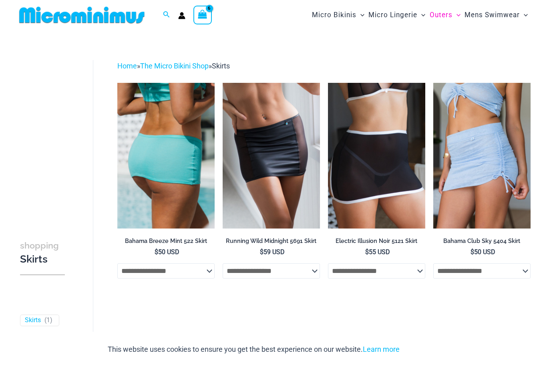
click at [181, 266] on select "**********" at bounding box center [165, 271] width 97 height 15
select select "******"
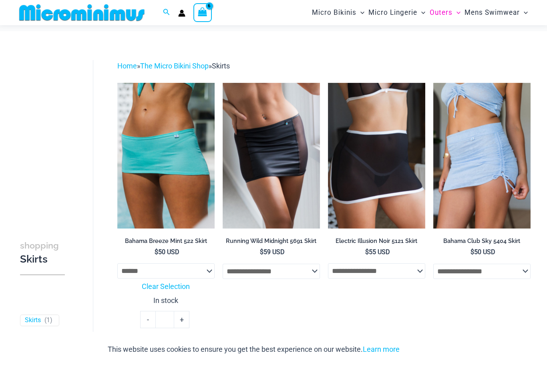
click at [174, 344] on button "Add to cart" at bounding box center [166, 344] width 51 height 17
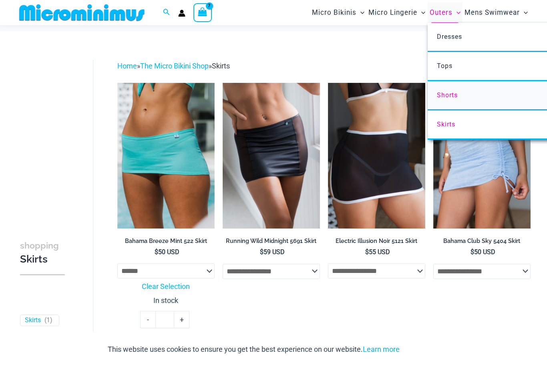
click at [452, 97] on span "Shorts" at bounding box center [447, 95] width 21 height 8
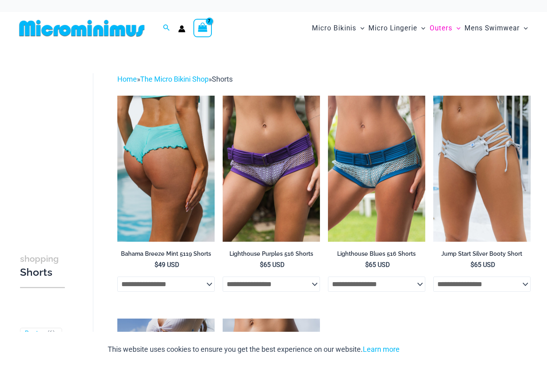
click at [171, 284] on select "**********" at bounding box center [165, 284] width 97 height 15
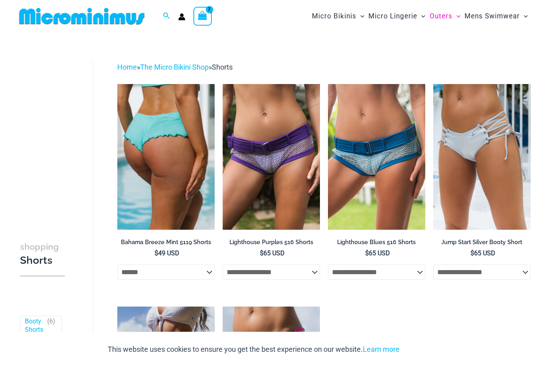
select select "******"
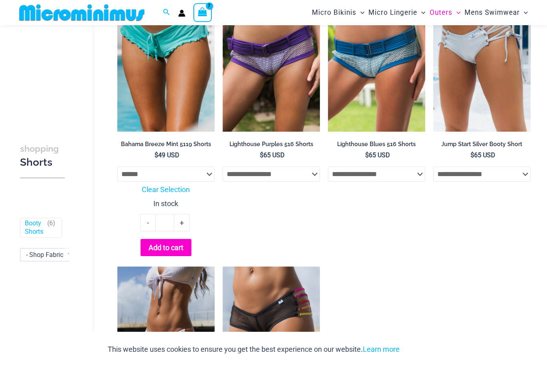
scroll to position [68, 0]
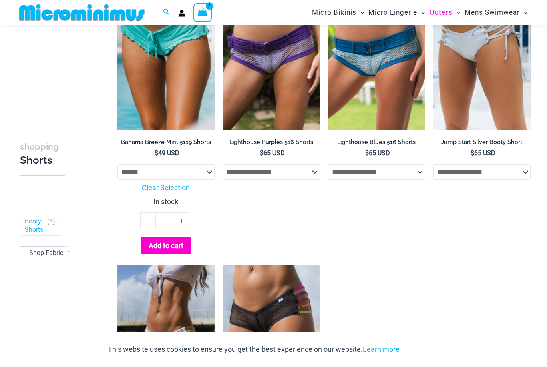
click at [183, 246] on button "Add to cart" at bounding box center [166, 245] width 51 height 17
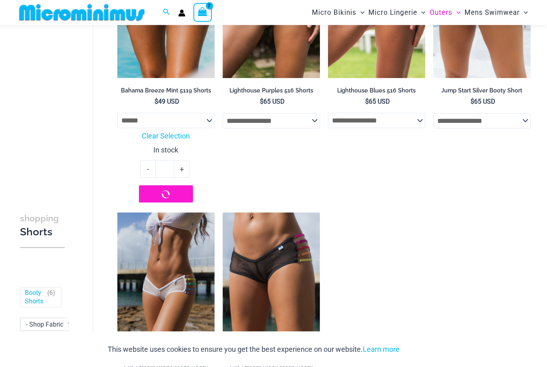
scroll to position [145, 0]
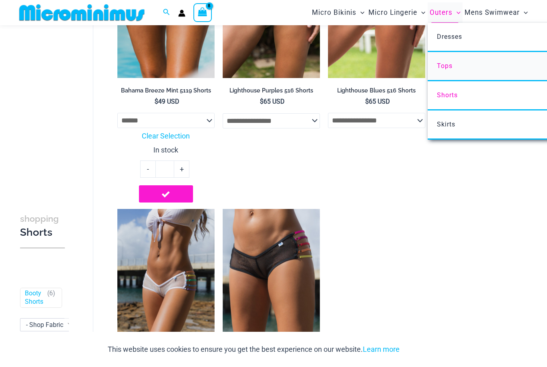
click at [453, 64] on link "Tops" at bounding box center [547, 66] width 238 height 29
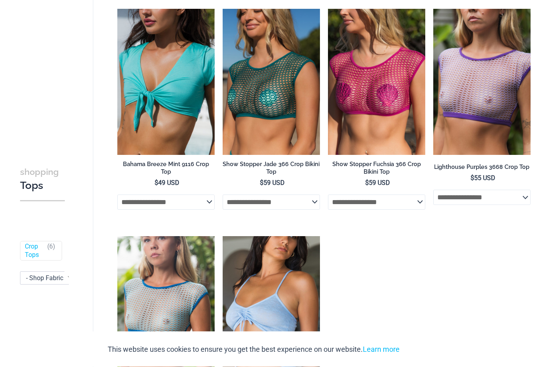
scroll to position [87, 0]
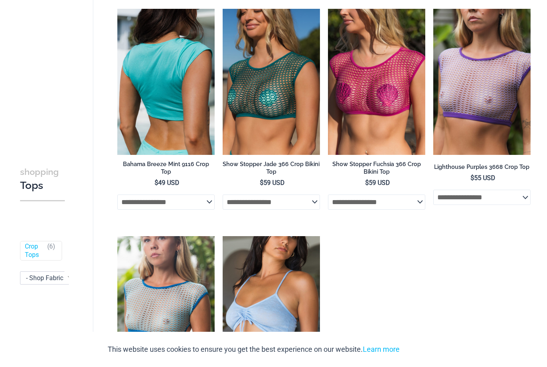
click at [198, 195] on select "**********" at bounding box center [165, 202] width 97 height 15
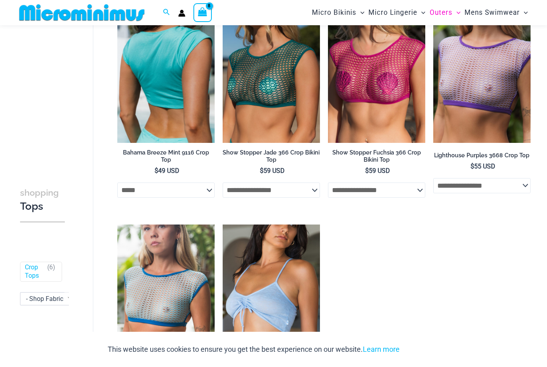
select select "*****"
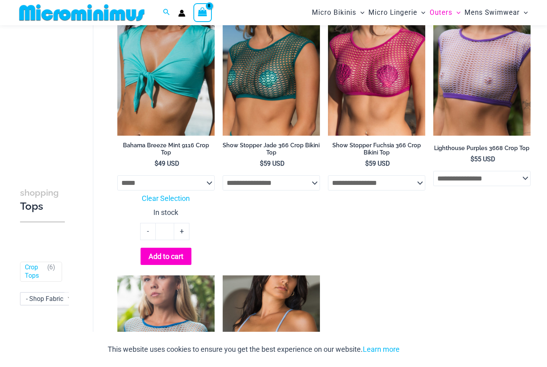
click at [169, 252] on button "Add to cart" at bounding box center [166, 256] width 51 height 17
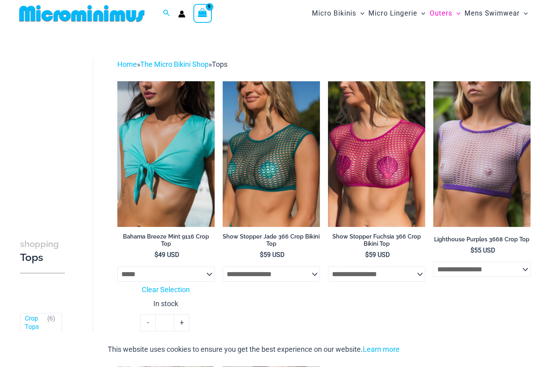
scroll to position [0, 0]
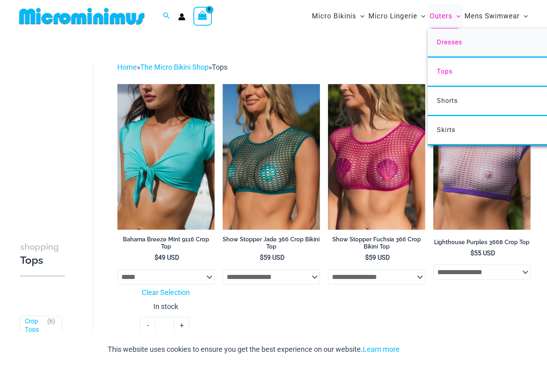
click at [459, 41] on span "Dresses" at bounding box center [449, 42] width 25 height 8
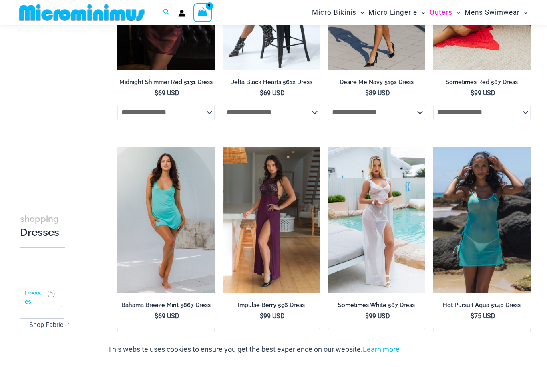
scroll to position [164, 0]
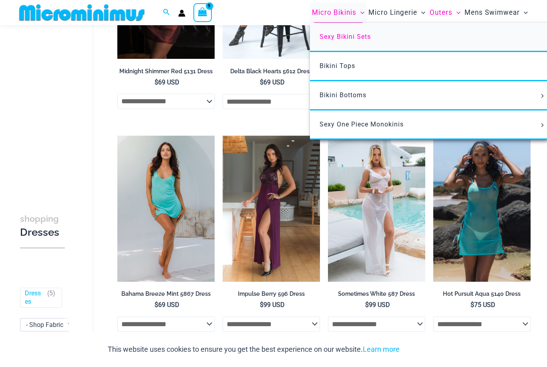
click at [361, 40] on span "Sexy Bikini Sets" at bounding box center [345, 37] width 51 height 8
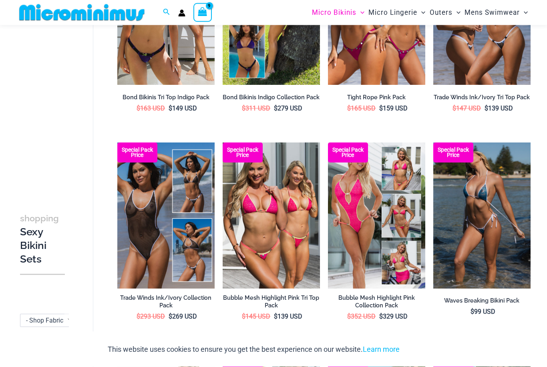
scroll to position [138, 0]
click at [205, 8] on icon "View Shopping Cart, 9 items" at bounding box center [202, 11] width 9 height 9
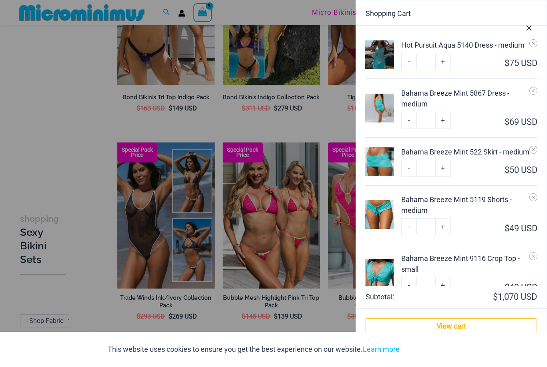
scroll to position [369, 0]
click at [282, 319] on div at bounding box center [273, 183] width 547 height 367
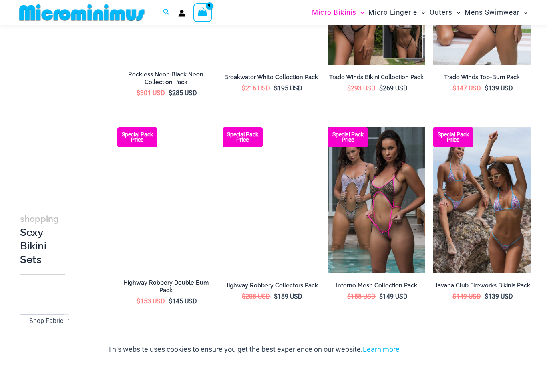
scroll to position [959, 0]
